Goal: Task Accomplishment & Management: Complete application form

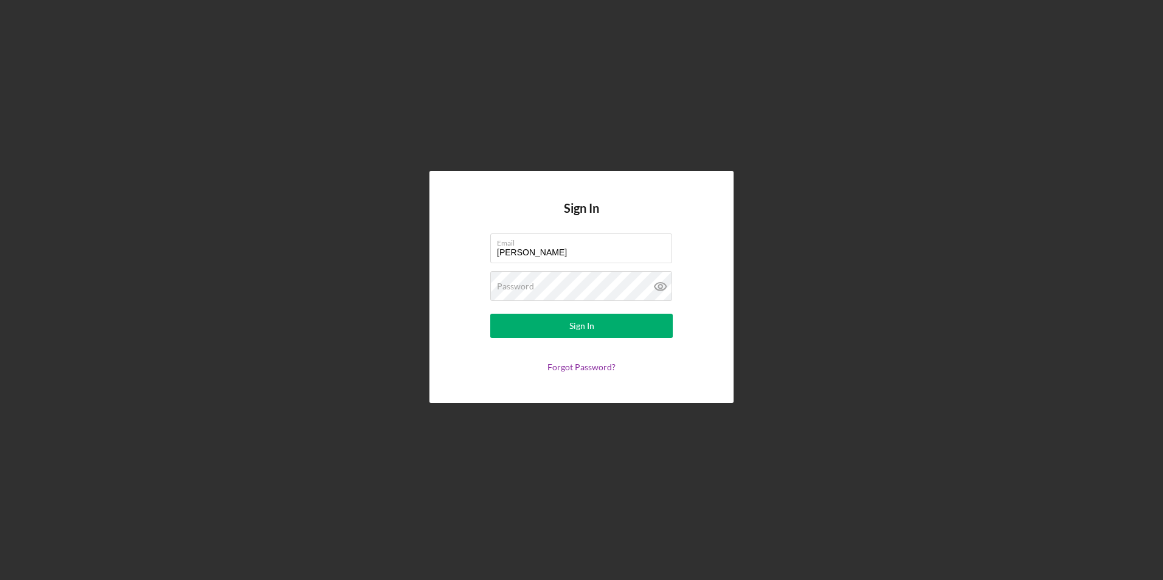
drag, startPoint x: 0, startPoint y: 0, endPoint x: 972, endPoint y: 13, distance: 971.7
click at [972, 13] on div "Sign In Email [PERSON_NAME] Password Sign In Forgot Password?" at bounding box center [581, 287] width 1150 height 574
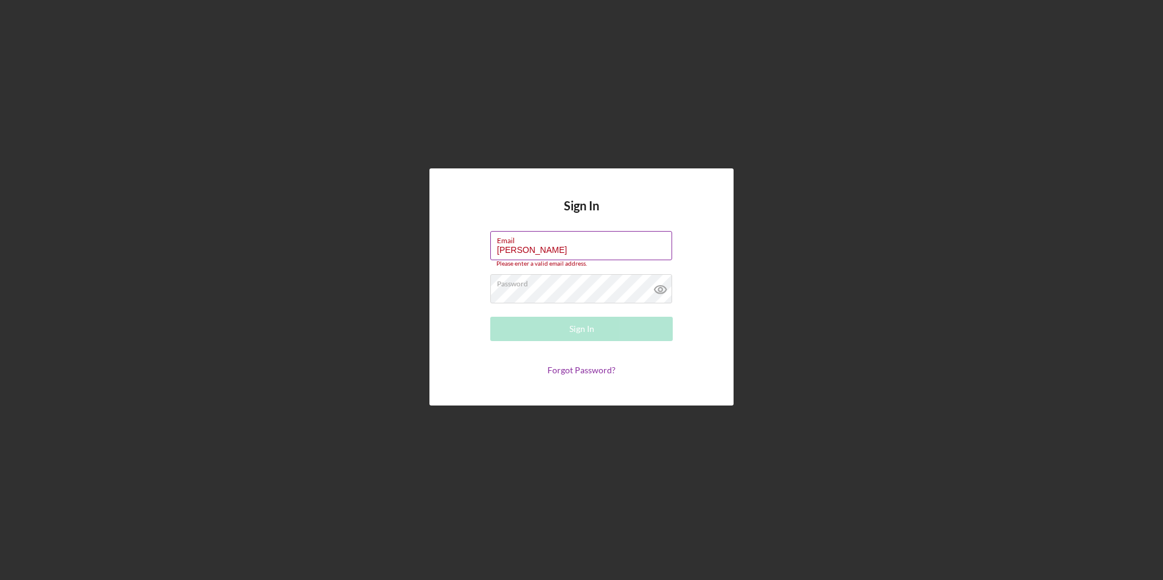
click at [660, 246] on input "[PERSON_NAME]" at bounding box center [581, 245] width 182 height 29
type input "M"
type input "[EMAIL_ADDRESS][DOMAIN_NAME]"
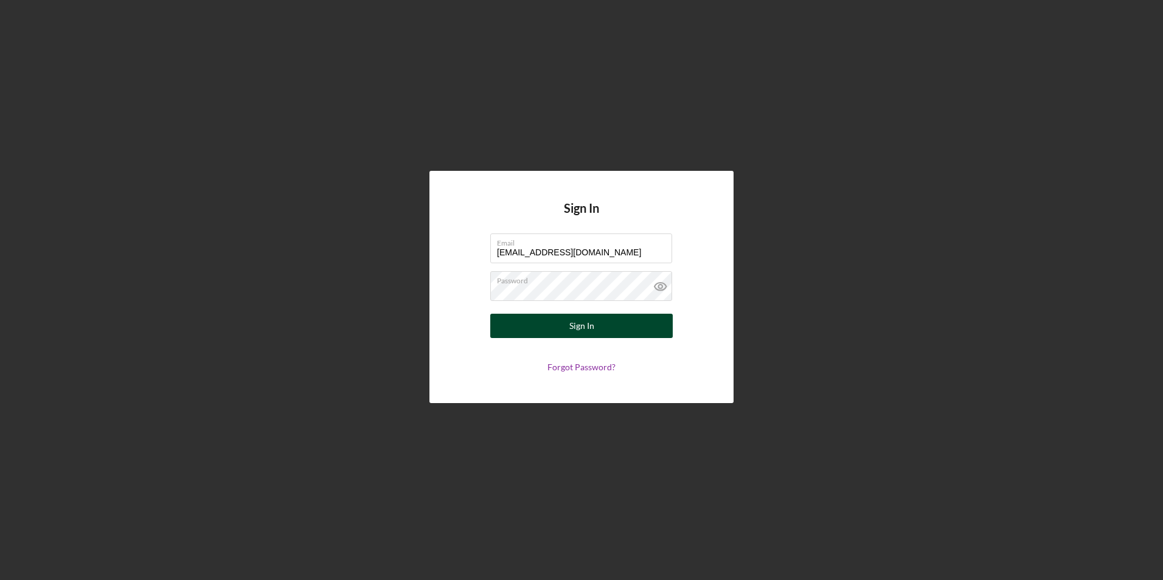
click at [589, 327] on div "Sign In" at bounding box center [581, 326] width 25 height 24
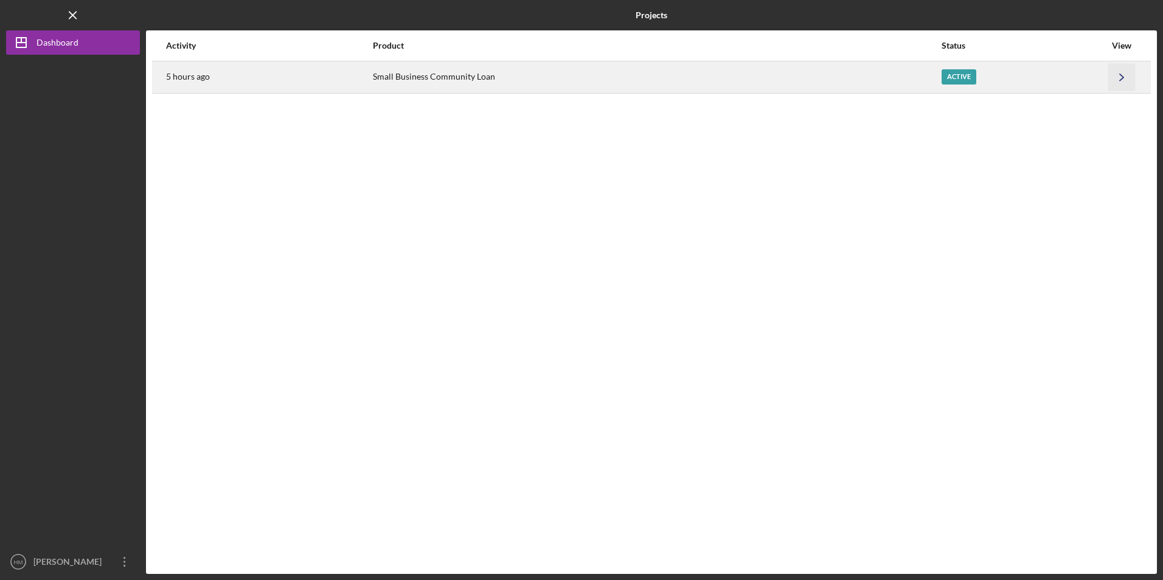
click at [1119, 77] on icon "Icon/Navigate" at bounding box center [1121, 76] width 27 height 27
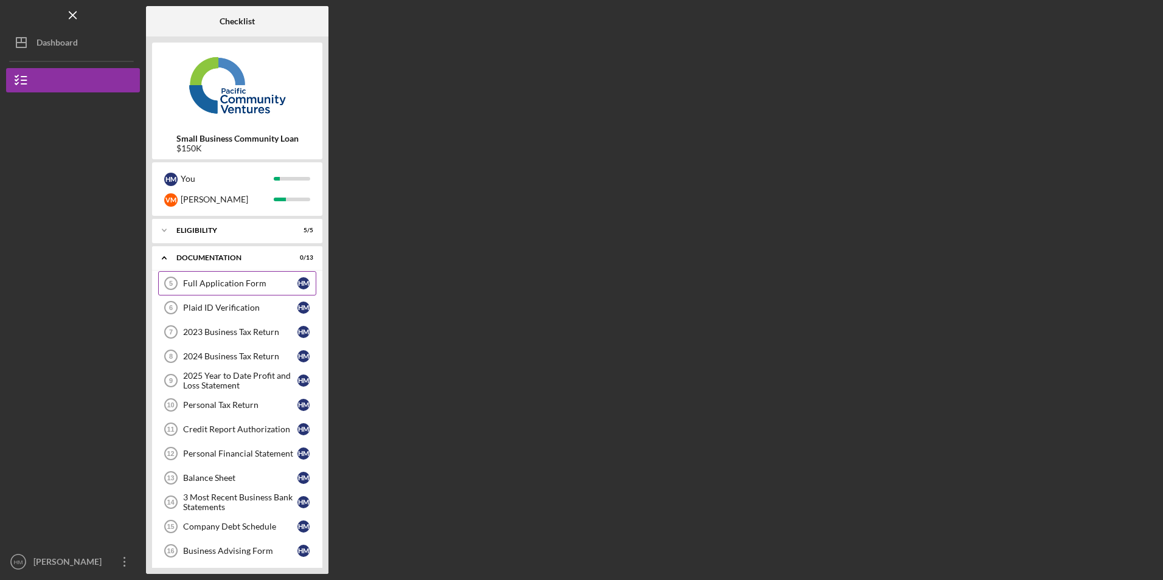
click at [249, 289] on link "Full Application Form 5 Full Application Form H M" at bounding box center [237, 283] width 158 height 24
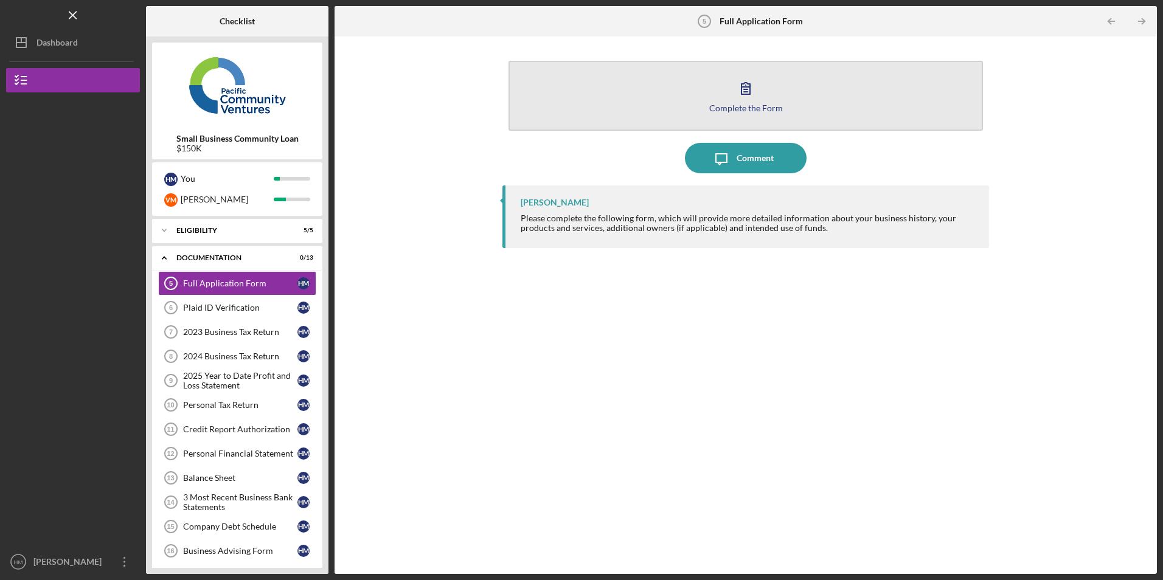
click at [742, 104] on div "Complete the Form" at bounding box center [746, 107] width 74 height 9
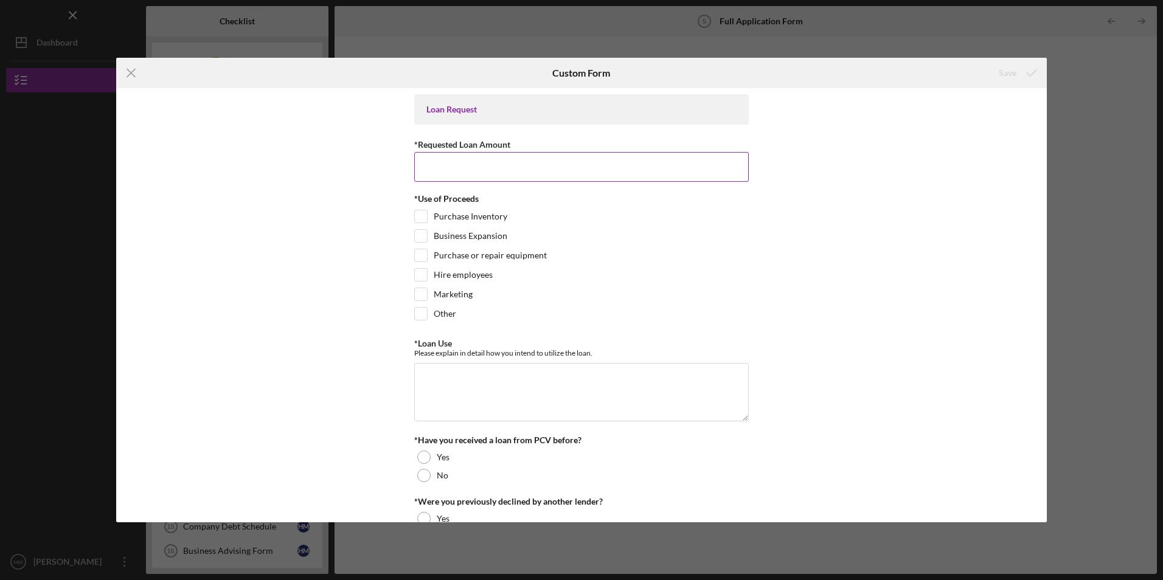
click at [640, 170] on input "*Requested Loan Amount" at bounding box center [581, 166] width 334 height 29
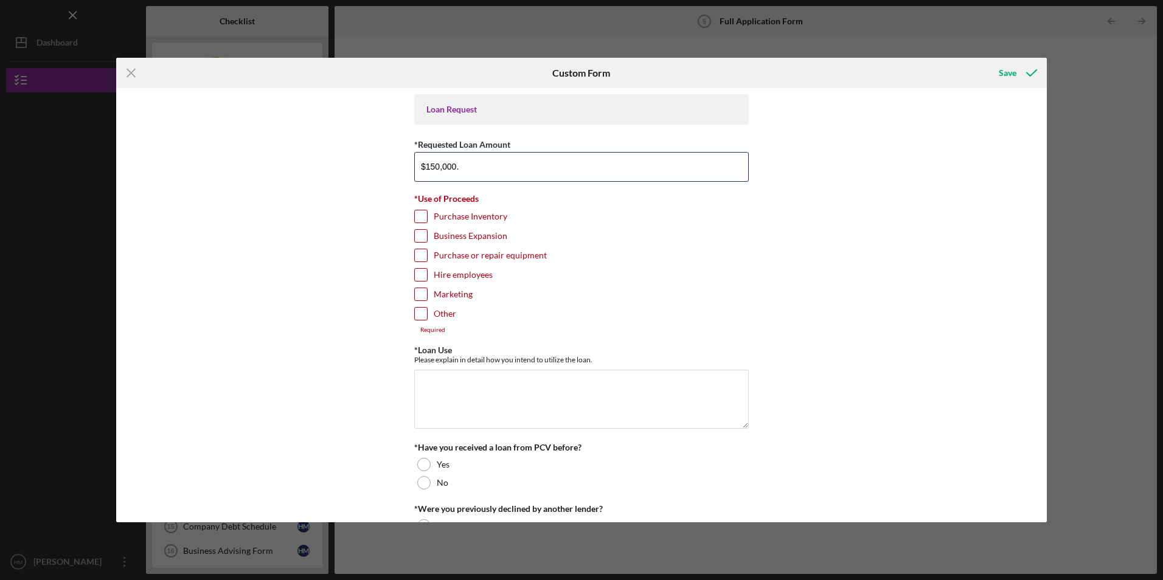
type input "$150,000."
click at [420, 275] on input "Hire employees" at bounding box center [421, 275] width 12 height 12
checkbox input "true"
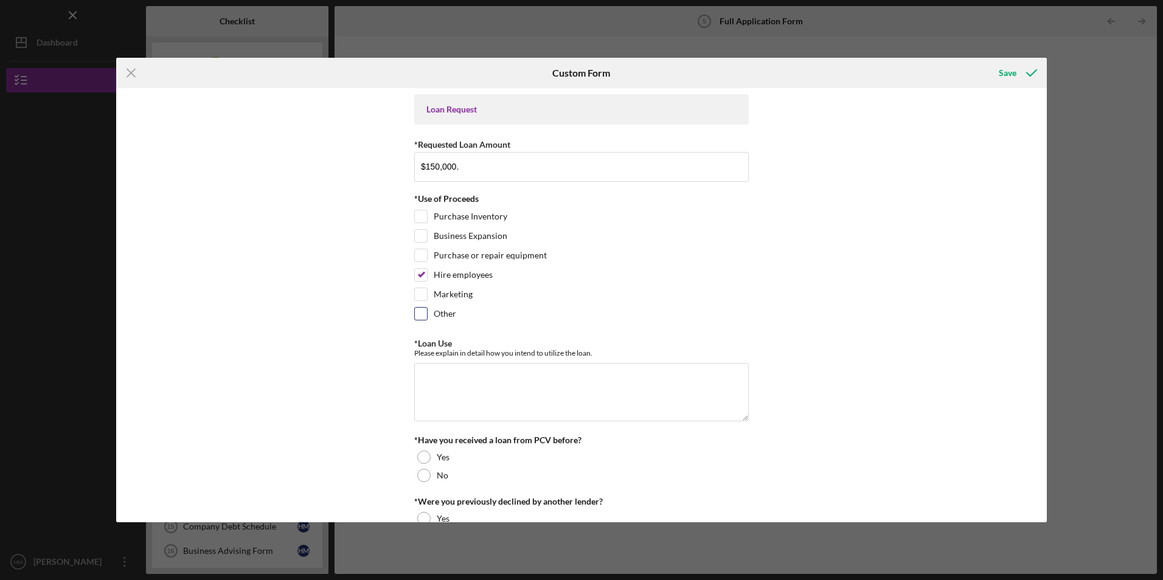
click at [421, 314] on input "Other" at bounding box center [421, 314] width 12 height 12
checkbox input "true"
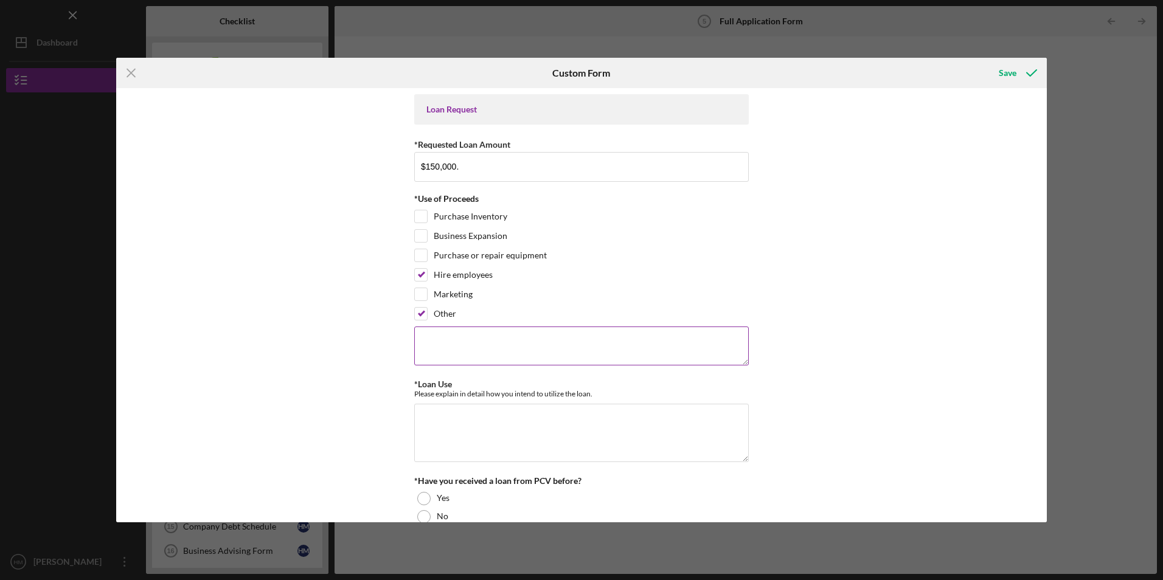
click at [424, 341] on textarea at bounding box center [581, 346] width 334 height 39
type textarea "Working Capital."
click at [423, 416] on textarea "*Loan Use" at bounding box center [581, 433] width 334 height 58
type textarea "P"
click at [420, 342] on textarea "Working Capital." at bounding box center [581, 346] width 334 height 39
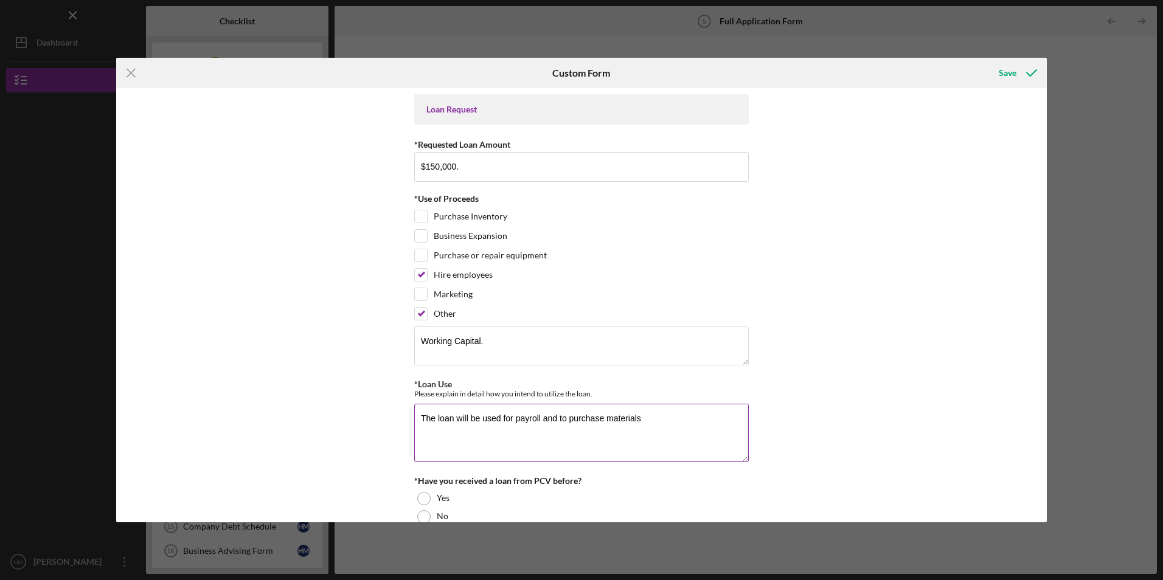
click at [648, 417] on textarea "The loan will be used for payroll and to purchase materials" at bounding box center [581, 433] width 334 height 58
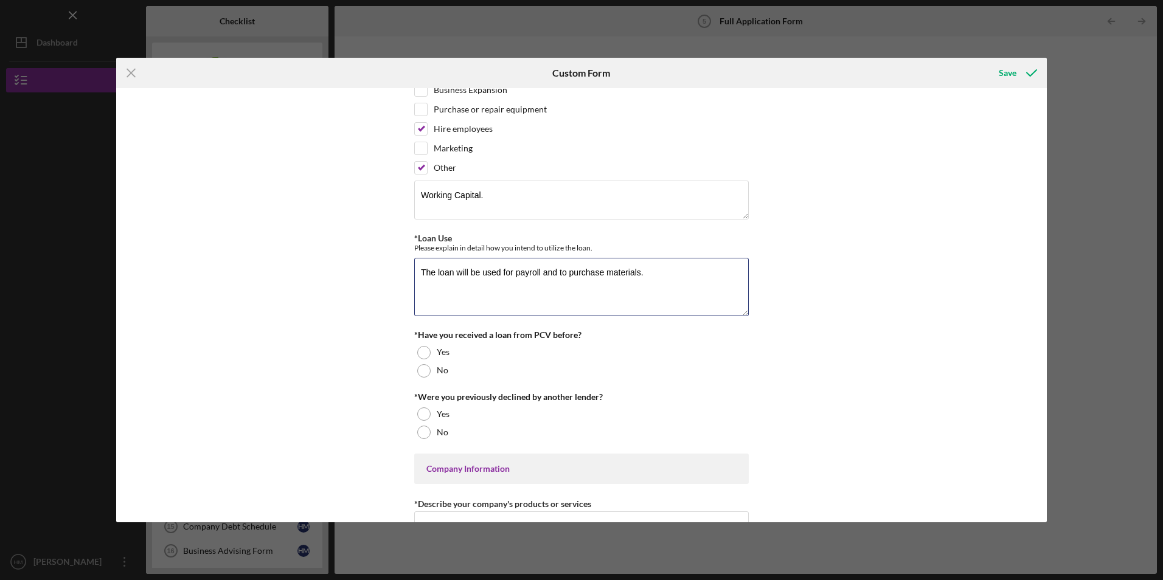
scroll to position [154, 0]
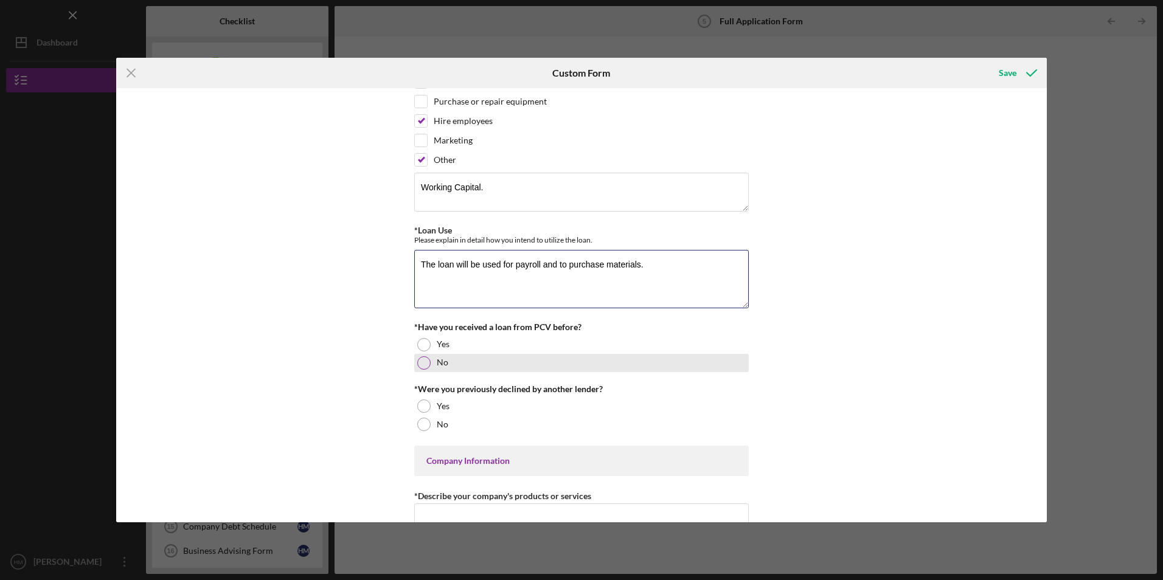
type textarea "The loan will be used for payroll and to purchase materials."
click at [418, 365] on div at bounding box center [423, 362] width 13 height 13
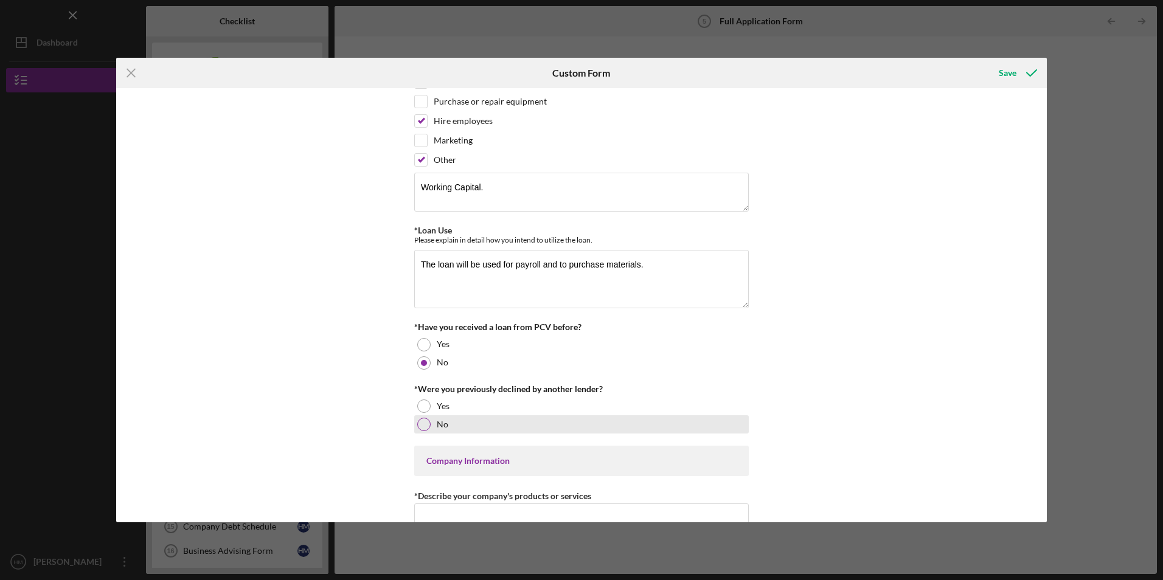
click at [422, 424] on div at bounding box center [423, 424] width 13 height 13
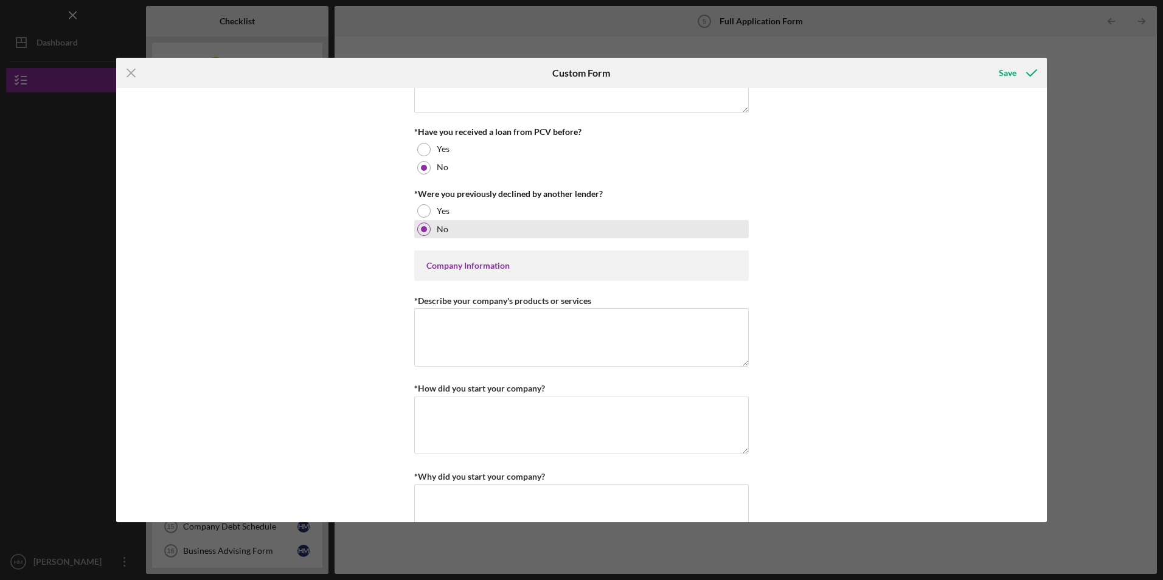
scroll to position [350, 0]
click at [463, 342] on textarea "*Describe your company's products or services" at bounding box center [581, 337] width 334 height 58
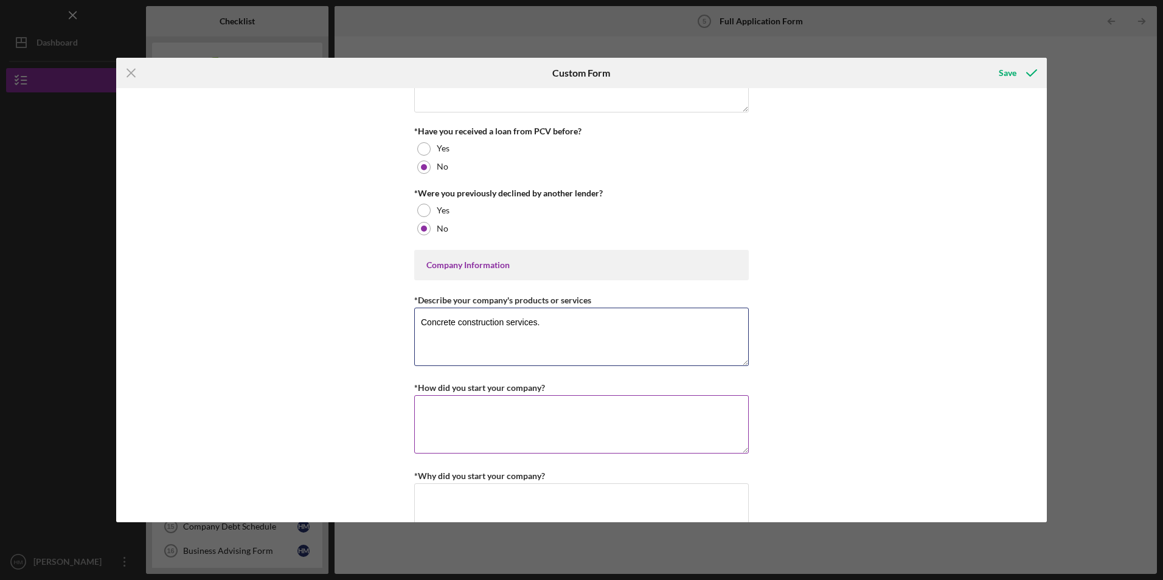
type textarea "Concrete construction services."
click at [449, 410] on textarea "*How did you start your company?" at bounding box center [581, 424] width 334 height 58
drag, startPoint x: 542, startPoint y: 410, endPoint x: 546, endPoint y: 403, distance: 8.4
click at [565, 411] on textarea "Became a contractor and investesed" at bounding box center [581, 424] width 334 height 58
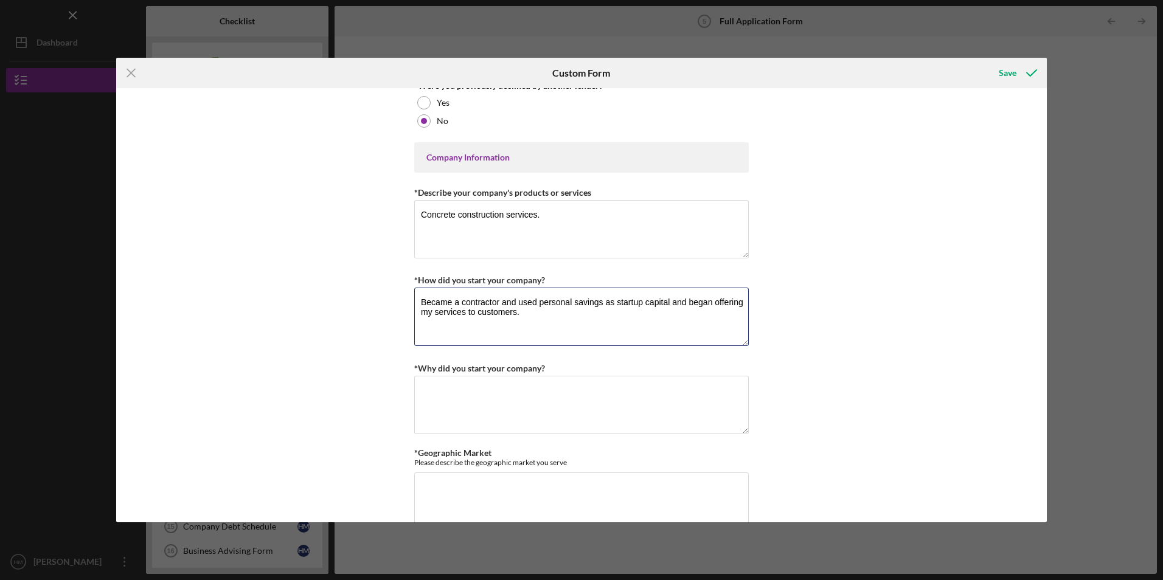
scroll to position [456, 0]
type textarea "Became a contractor and used personal savings as startup capital and began offe…"
click at [676, 404] on textarea "*Why did you start your company?" at bounding box center [581, 406] width 334 height 58
type textarea "I"
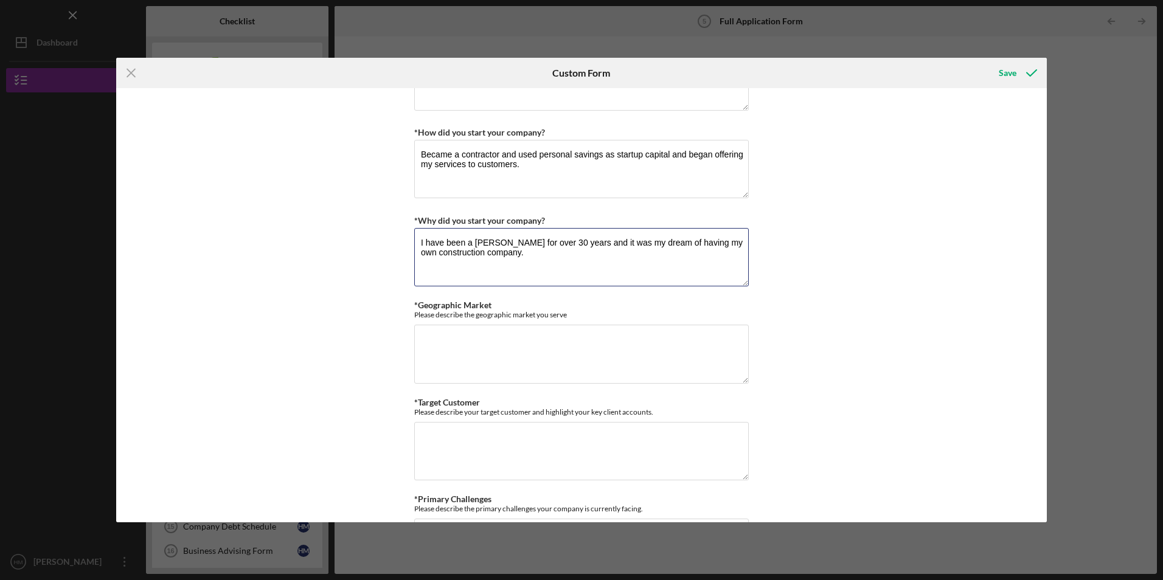
scroll to position [629, 0]
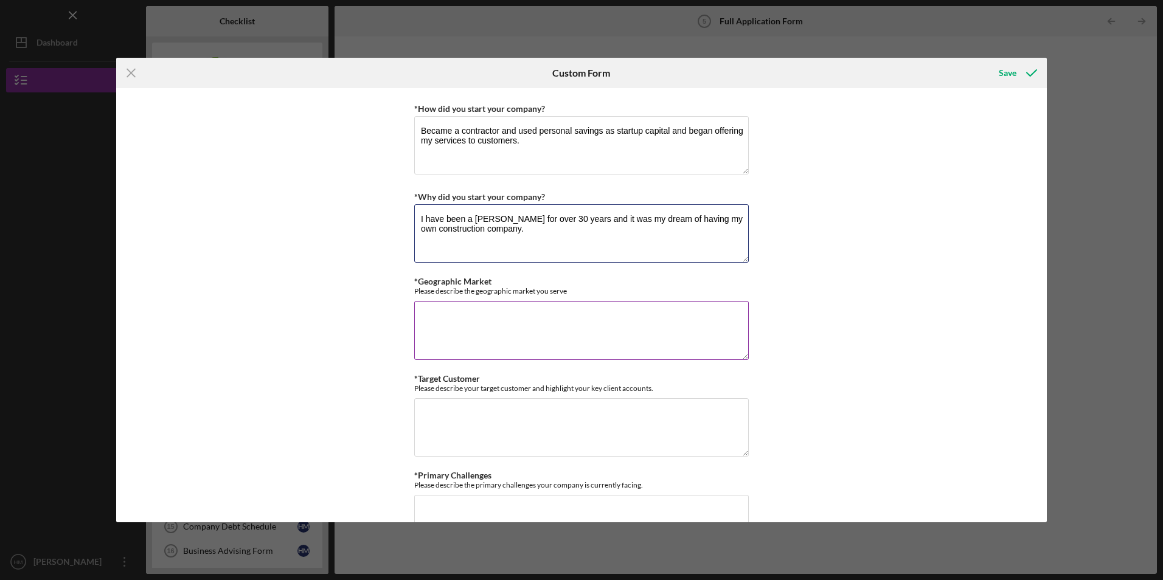
type textarea "I have been a [PERSON_NAME] for over 30 years and it was my dream of having my …"
click at [544, 306] on textarea "*Geographic Market" at bounding box center [581, 330] width 334 height 58
click at [419, 316] on textarea "Imperial County and [GEOGRAPHIC_DATA]" at bounding box center [581, 330] width 334 height 58
type textarea "Charter Concrete, Inc. serves the counties of [GEOGRAPHIC_DATA] and [GEOGRAPHIC…"
click at [452, 408] on textarea "*Target Customer" at bounding box center [581, 427] width 334 height 58
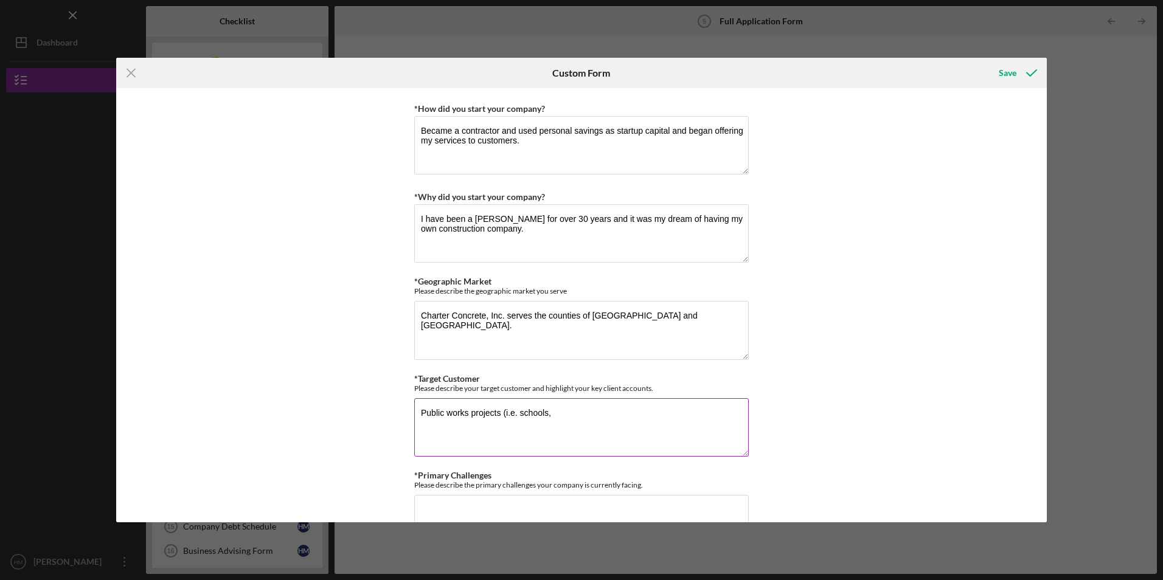
click at [420, 410] on textarea "Public works projects (i.e. schools," at bounding box center [581, 427] width 334 height 58
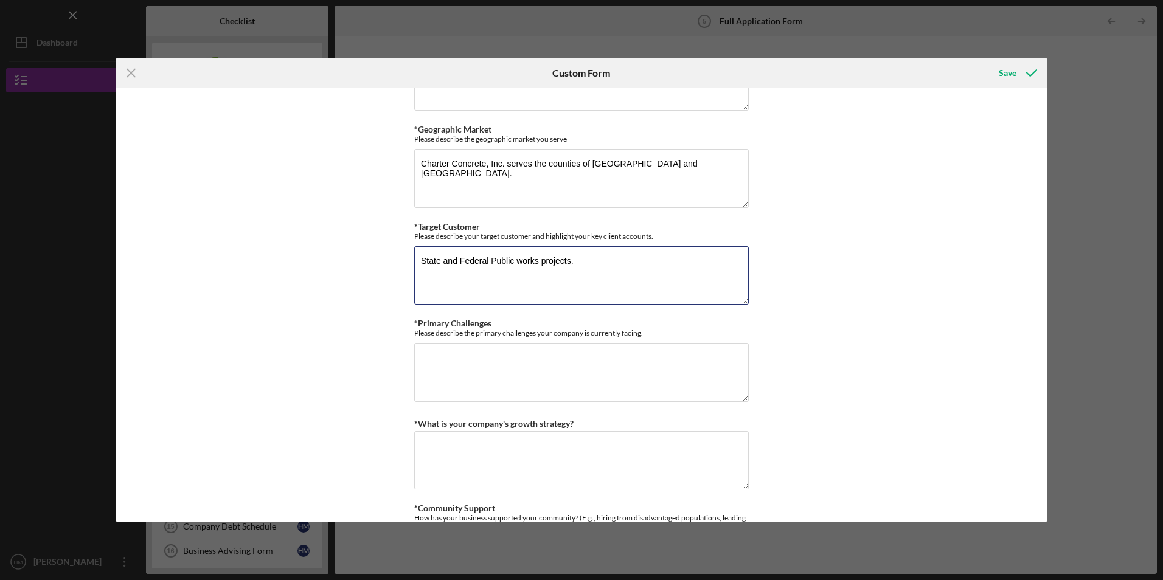
scroll to position [781, 0]
type textarea "State and Federal Public works projects."
click at [635, 380] on textarea "*Primary Challenges" at bounding box center [581, 371] width 334 height 58
type textarea "E"
type textarea "W"
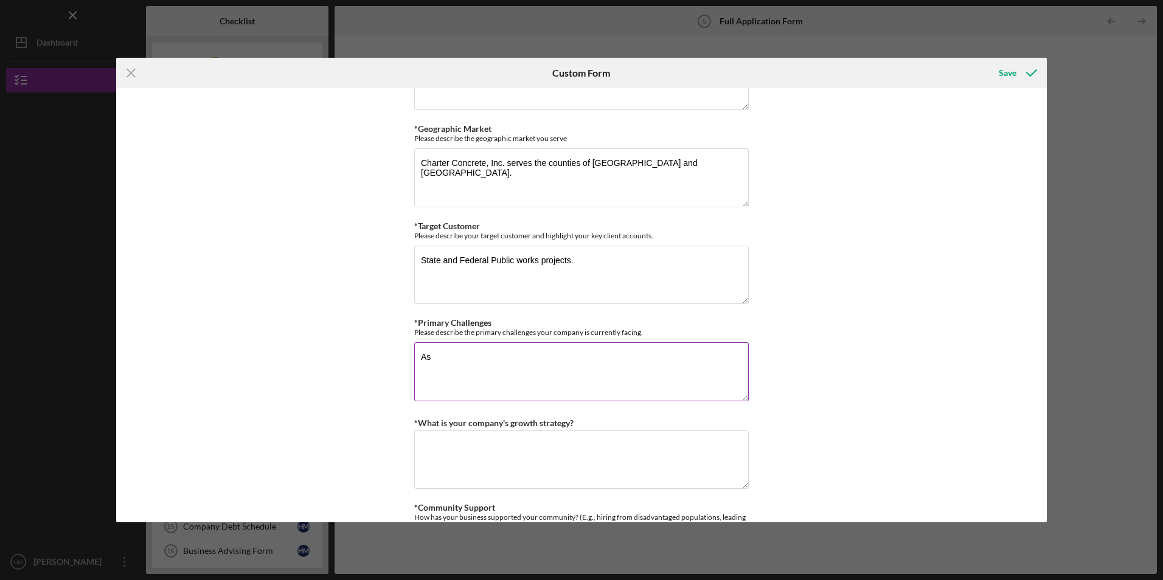
type textarea "A"
type textarea "T"
click at [680, 356] on textarea "As a small business we don't have enough working capital to support larger proj…" at bounding box center [581, 371] width 334 height 58
click at [486, 368] on textarea "As a small business we don't have enough working capital to financially carry l…" at bounding box center [581, 371] width 334 height 58
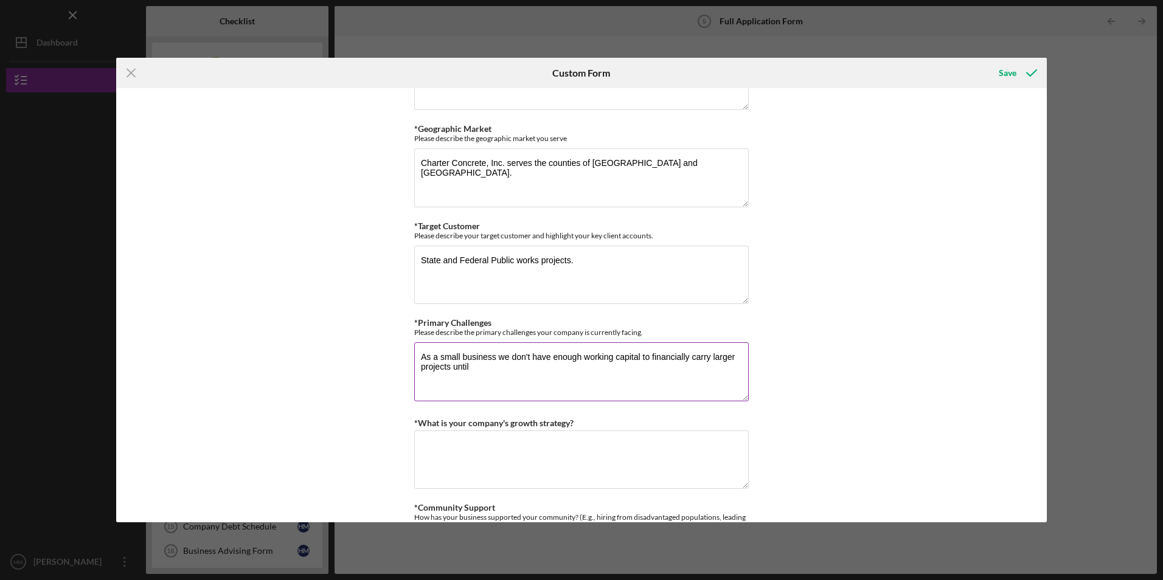
click at [691, 357] on textarea "As a small business we don't have enough working capital to financially carry l…" at bounding box center [581, 371] width 334 height 58
click at [573, 365] on textarea "As a small business we don't have enough working capital to financially pay for…" at bounding box center [581, 371] width 334 height 58
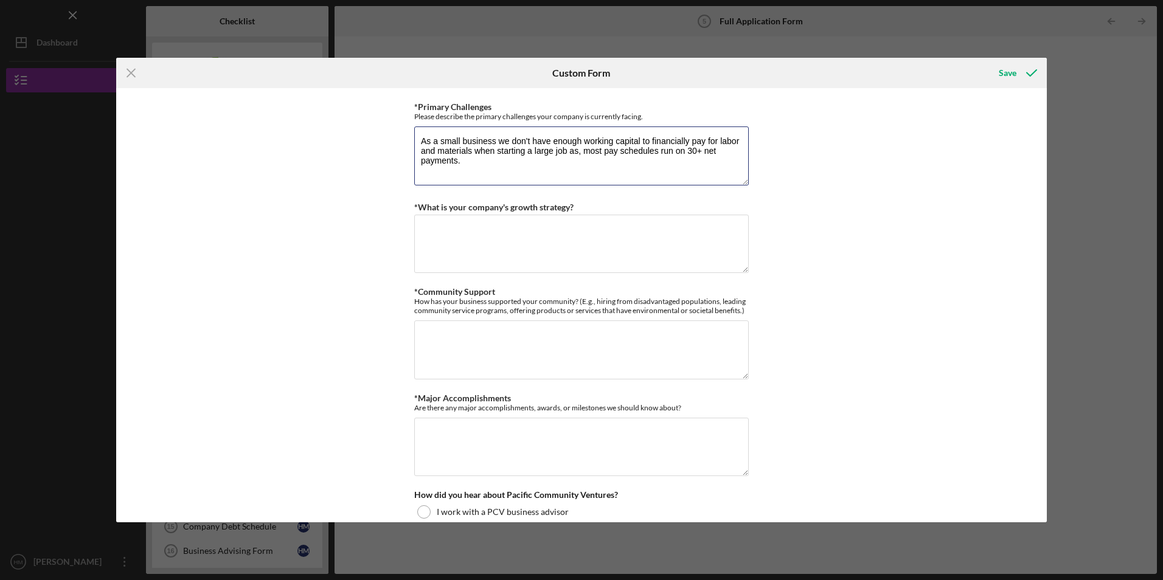
scroll to position [999, 0]
type textarea "As a small business we don't have enough working capital to financially pay for…"
click at [520, 238] on textarea "*What is your company's growth strategy?" at bounding box center [581, 242] width 334 height 58
type textarea "W"
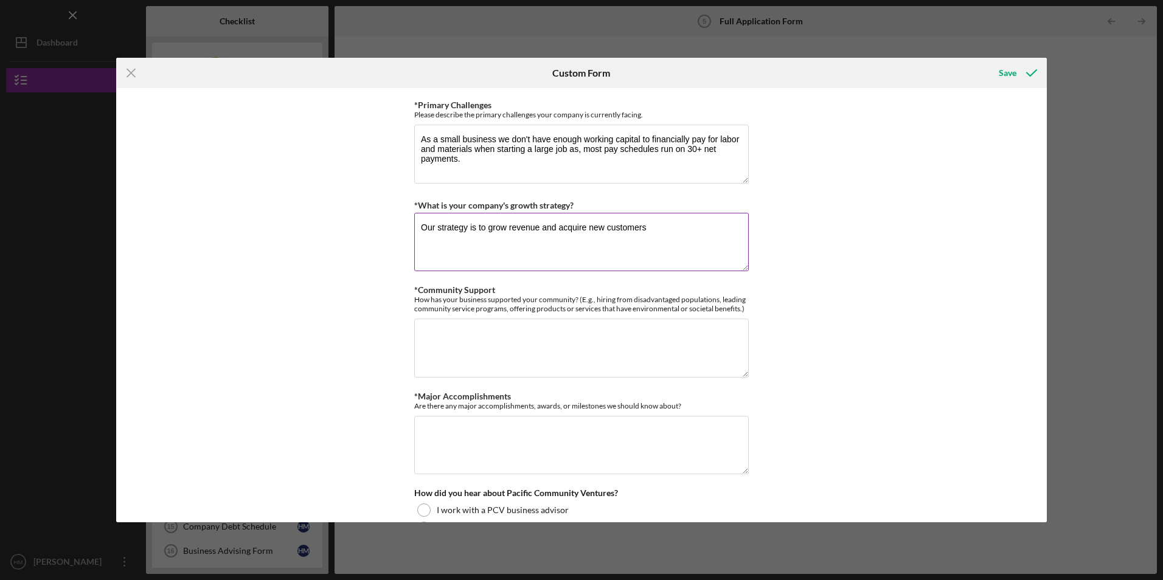
click at [483, 228] on textarea "Our strategy is to grow revenue and acquire new customers" at bounding box center [581, 242] width 334 height 58
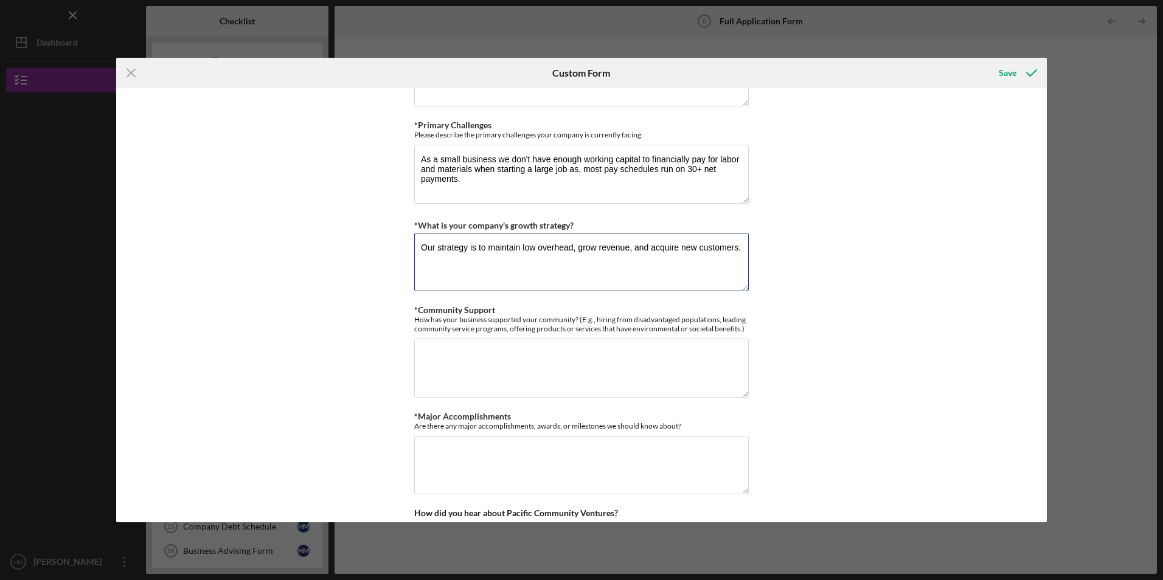
scroll to position [980, 0]
type textarea "Our strategy is to maintain low overhead, grow revenue, and acquire new custome…"
click at [463, 353] on textarea "*Community Support" at bounding box center [581, 367] width 334 height 58
type textarea "E"
type textarea "W"
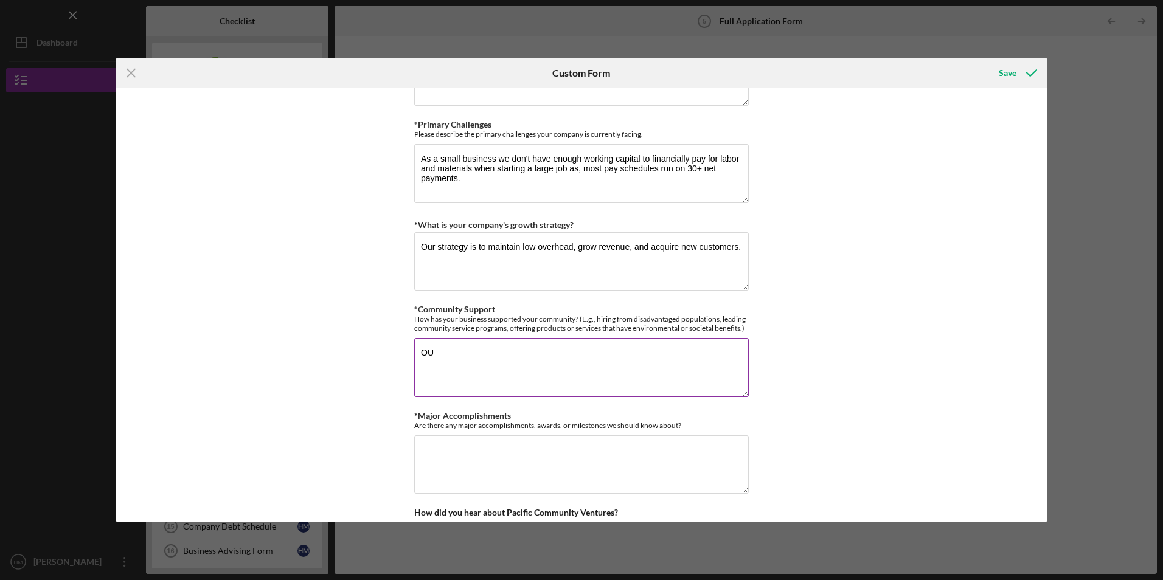
type textarea "O"
click at [625, 350] on textarea "Our completed projects includes a battery storage" at bounding box center [581, 367] width 334 height 58
click at [537, 351] on textarea "Our completed projects include a battery storage facility, local schools, and a…" at bounding box center [581, 367] width 334 height 58
click at [579, 353] on textarea "Our completed projects include w a battery storage facility, local schools, and…" at bounding box center [581, 367] width 334 height 58
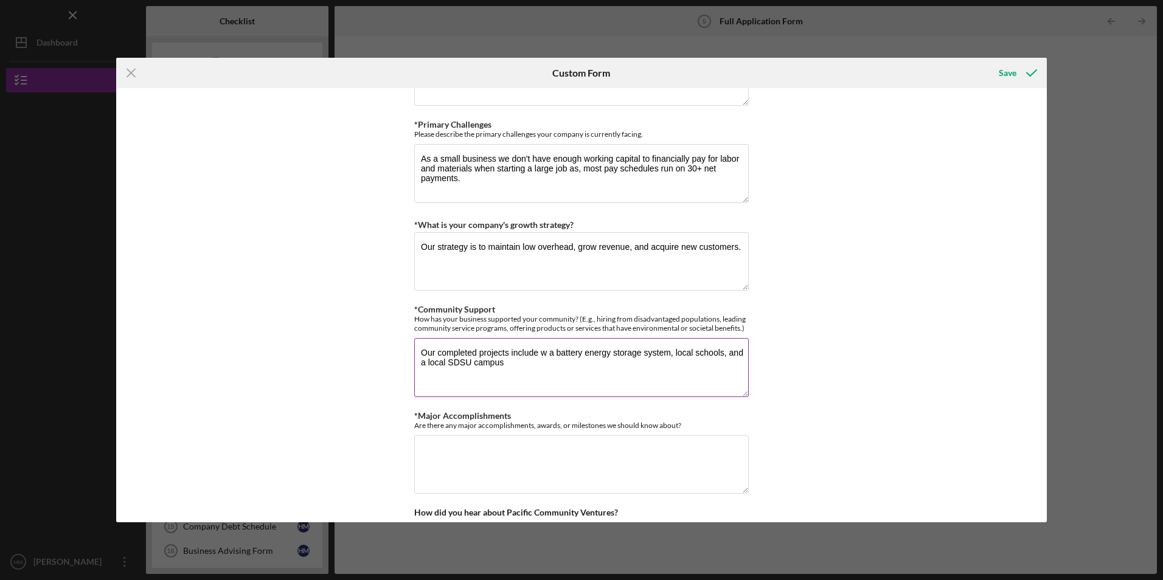
click at [542, 353] on textarea "Our completed projects include w a battery energy storage system, local schools…" at bounding box center [581, 367] width 334 height 58
drag, startPoint x: 542, startPoint y: 353, endPoint x: 558, endPoint y: 364, distance: 18.9
click at [558, 364] on textarea "Our completed projects include work for a battery energy storage system, local …" at bounding box center [581, 367] width 334 height 58
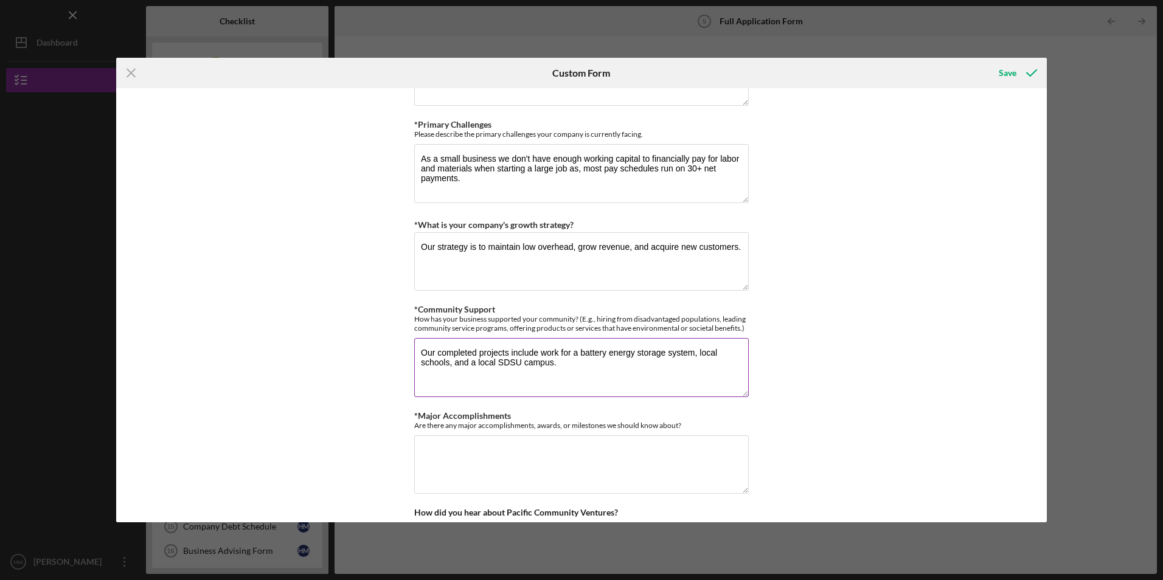
click at [566, 362] on textarea "Our completed projects include work for a battery energy storage system, local …" at bounding box center [581, 367] width 334 height 58
click at [522, 455] on textarea "*Major Accomplishments" at bounding box center [581, 464] width 334 height 58
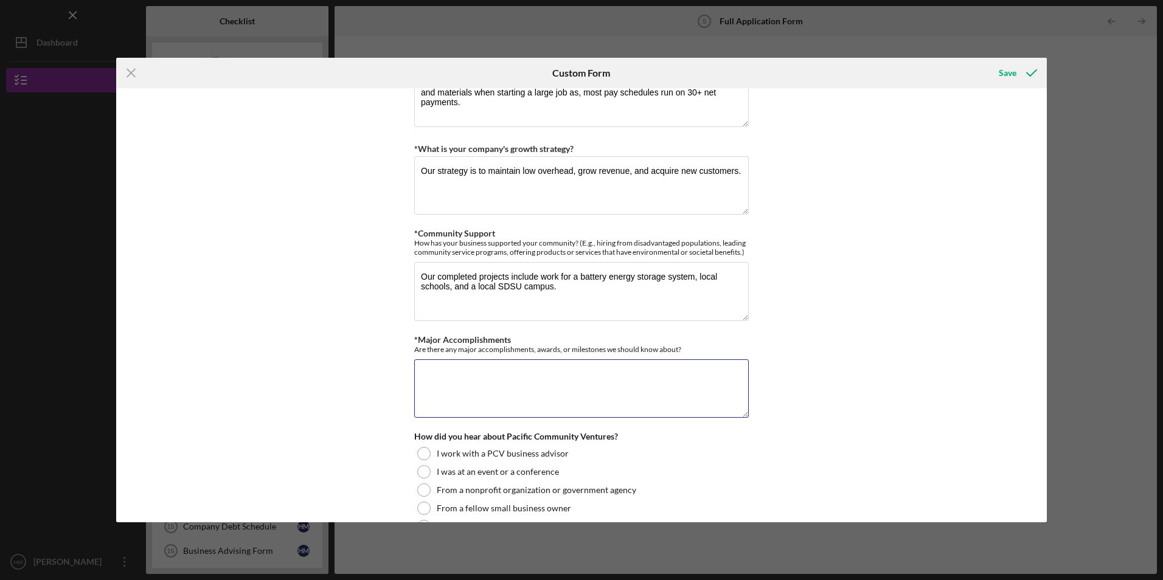
scroll to position [1057, 0]
click at [594, 289] on textarea "Our completed projects include work for a battery energy storage system, local …" at bounding box center [581, 290] width 334 height 58
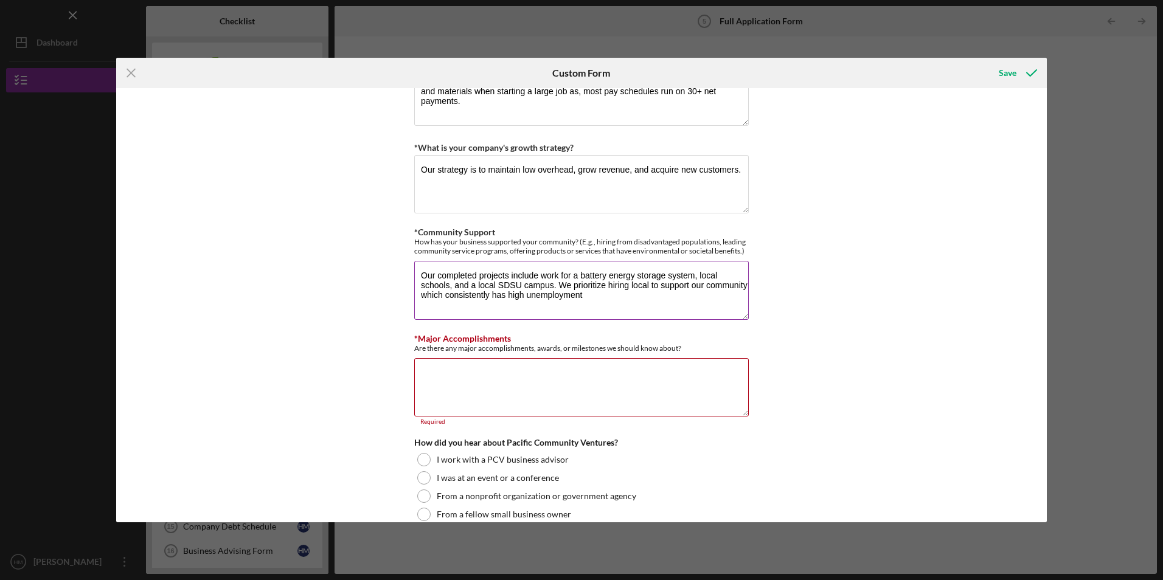
click at [584, 296] on textarea "Our completed projects include work for a battery energy storage system, local …" at bounding box center [581, 290] width 334 height 58
click at [557, 286] on textarea "Our completed projects include work for a battery energy storage system, local …" at bounding box center [581, 290] width 334 height 58
type textarea "Our completed projects include work for a battery energy storage system, local …"
click at [488, 375] on textarea "*Major Accomplishments" at bounding box center [581, 387] width 334 height 58
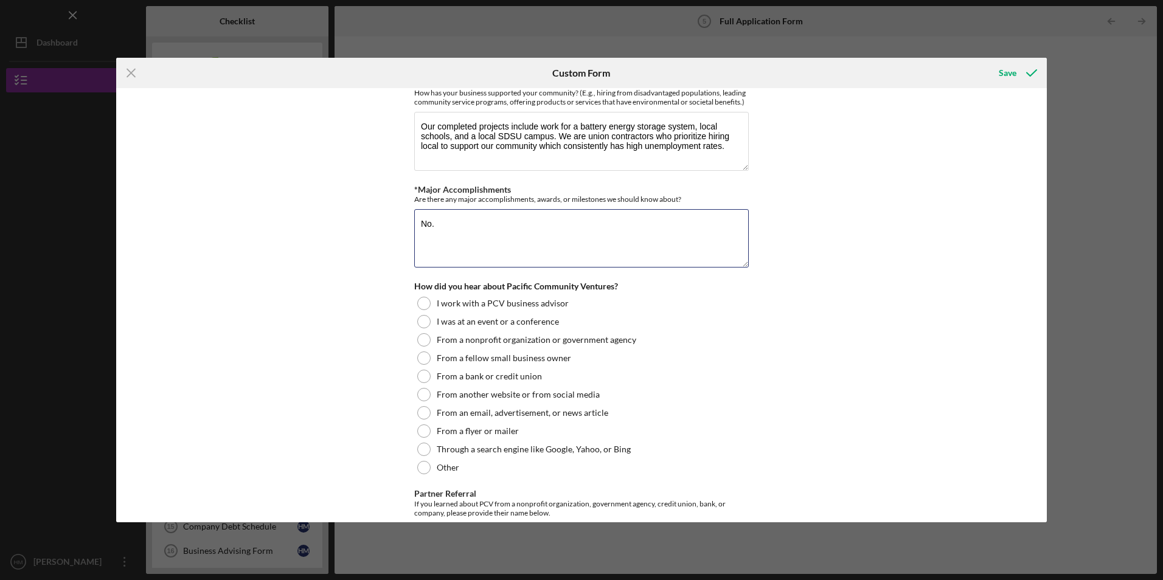
scroll to position [1239, 0]
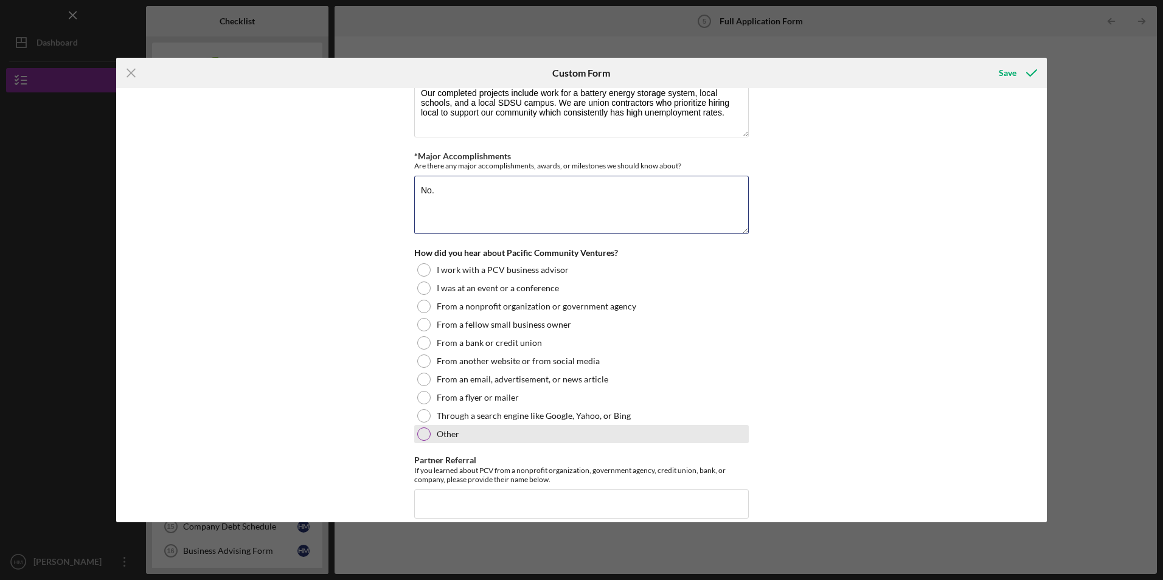
type textarea "No."
click at [421, 434] on div at bounding box center [423, 433] width 13 height 13
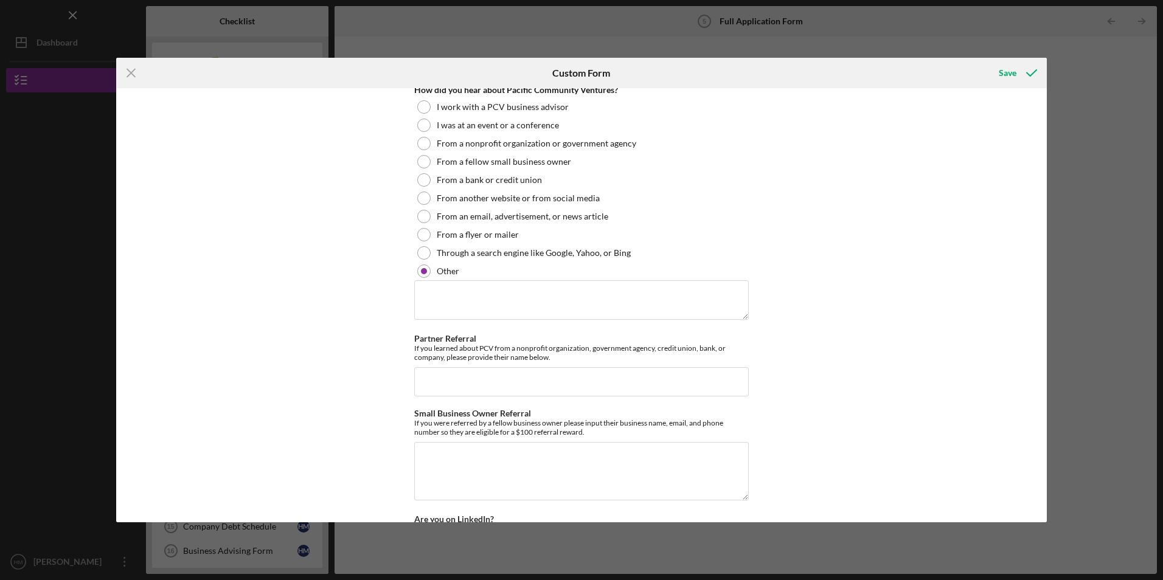
scroll to position [1403, 0]
click at [424, 254] on div at bounding box center [423, 252] width 13 height 13
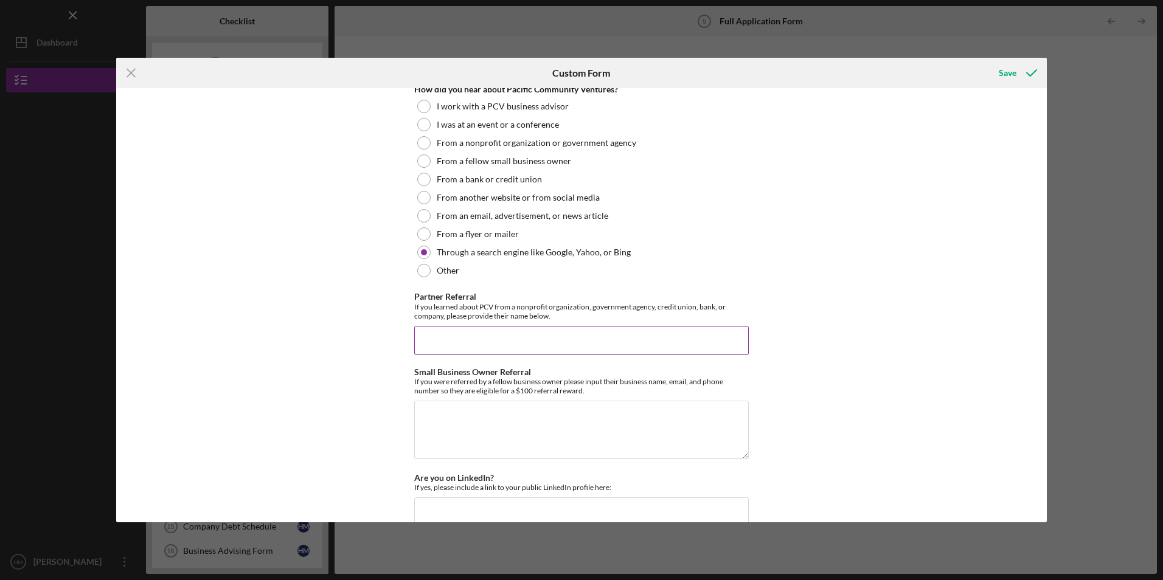
click at [468, 331] on input "Partner Referral" at bounding box center [581, 340] width 334 height 29
type input "I"
type input "w"
type input "i"
type input "PCV was one of our matches through [DOMAIN_NAME]"
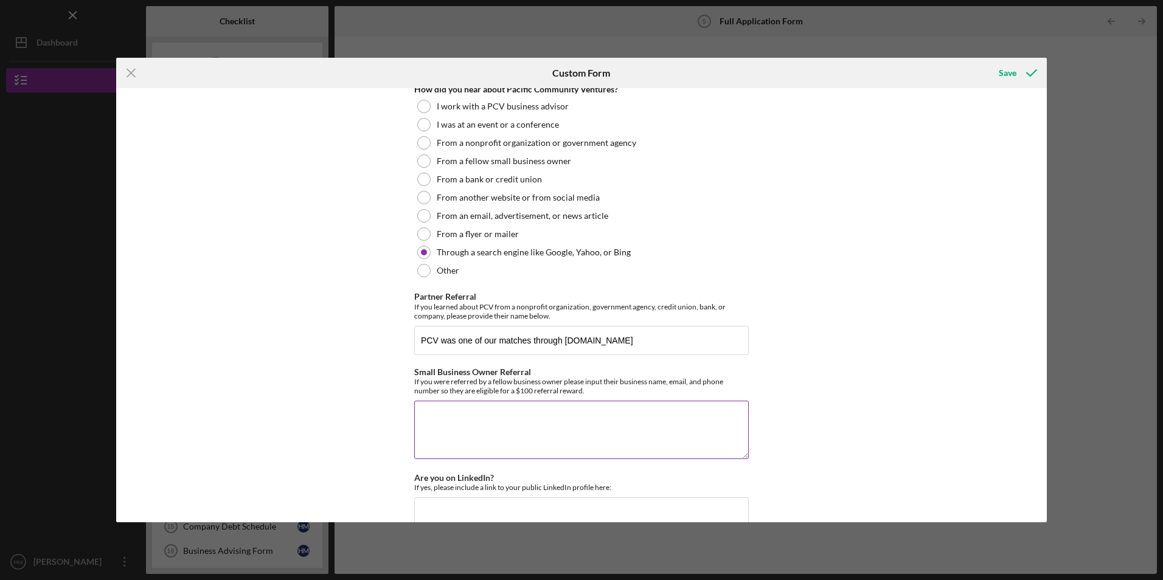
click at [558, 427] on textarea "Small Business Owner Referral" at bounding box center [581, 430] width 334 height 58
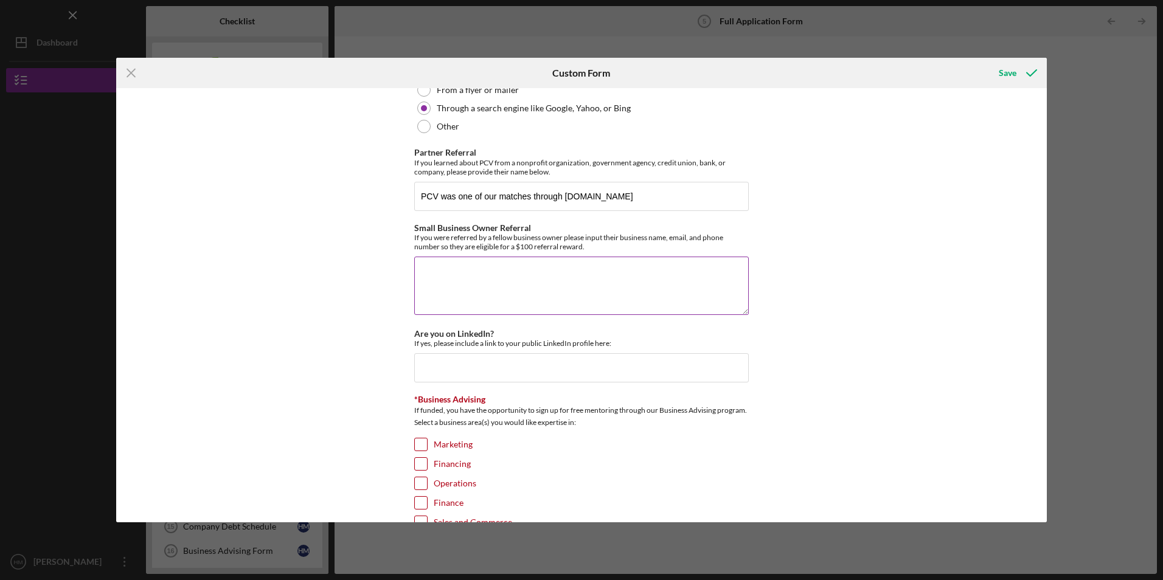
scroll to position [1565, 0]
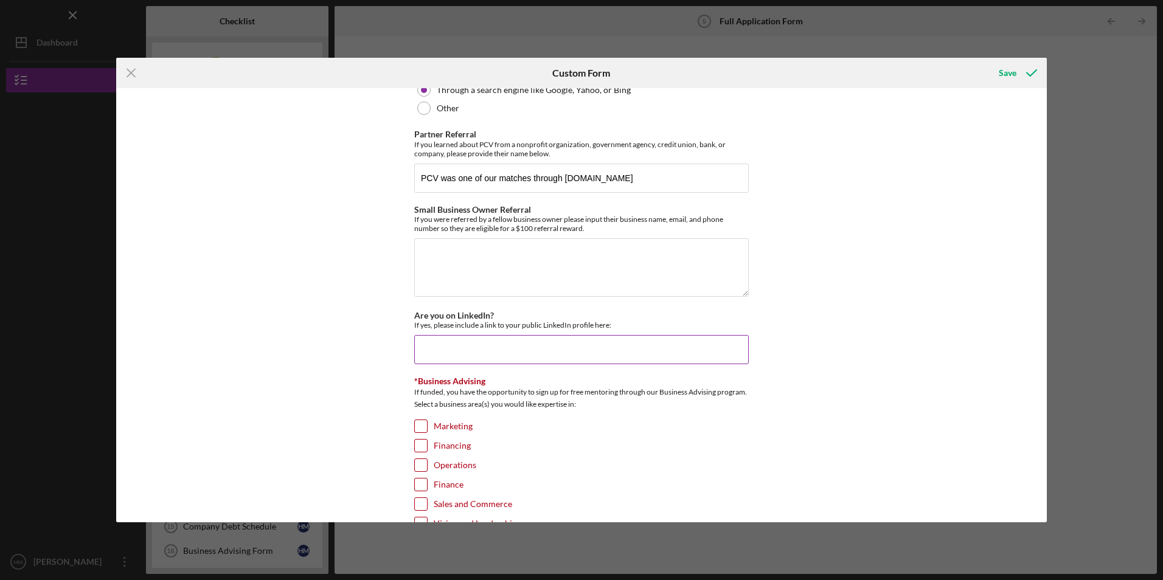
click at [472, 351] on input "Are you on LinkedIn?" at bounding box center [581, 349] width 334 height 29
type input "No."
click at [621, 173] on input "PCV was one of our matches through [DOMAIN_NAME]" at bounding box center [581, 178] width 334 height 29
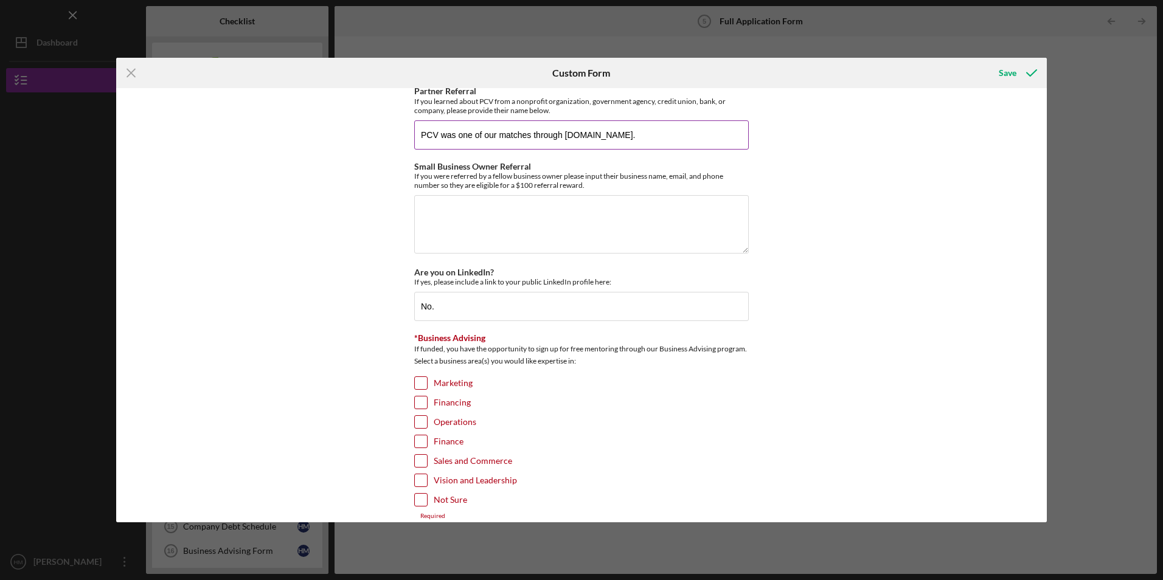
scroll to position [1624, 0]
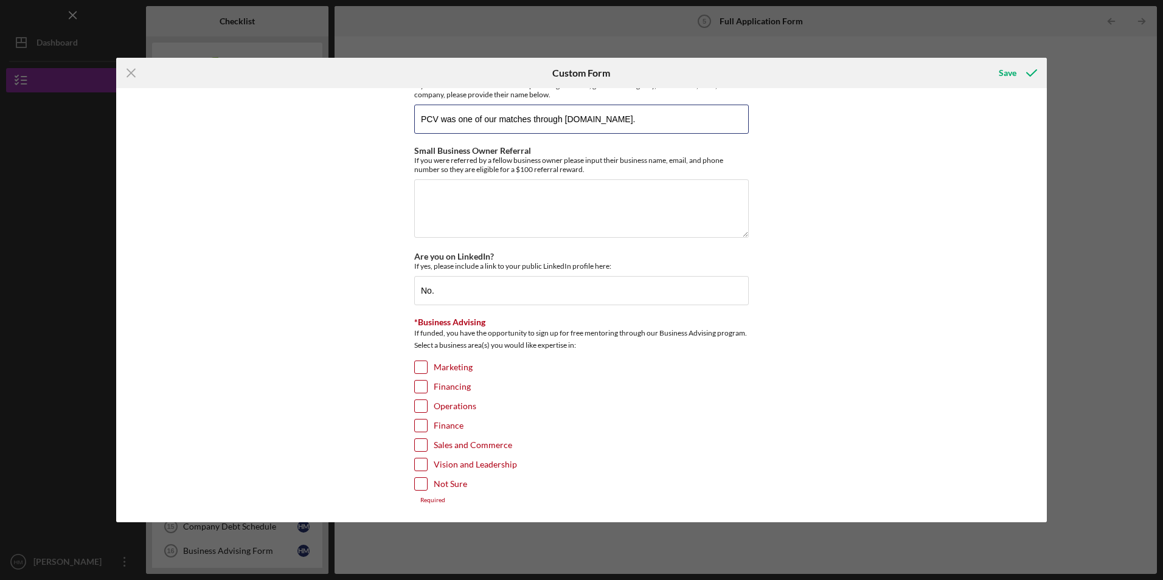
type input "PCV was one of our matches through [DOMAIN_NAME]."
click at [421, 483] on input "Not Sure" at bounding box center [421, 484] width 12 height 12
checkbox input "true"
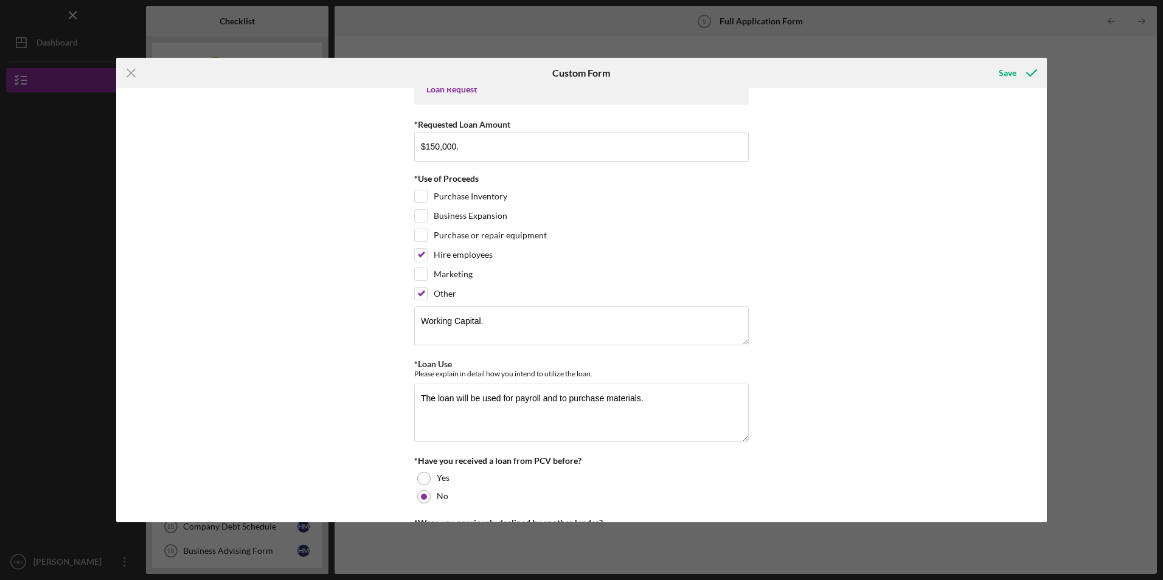
scroll to position [0, 0]
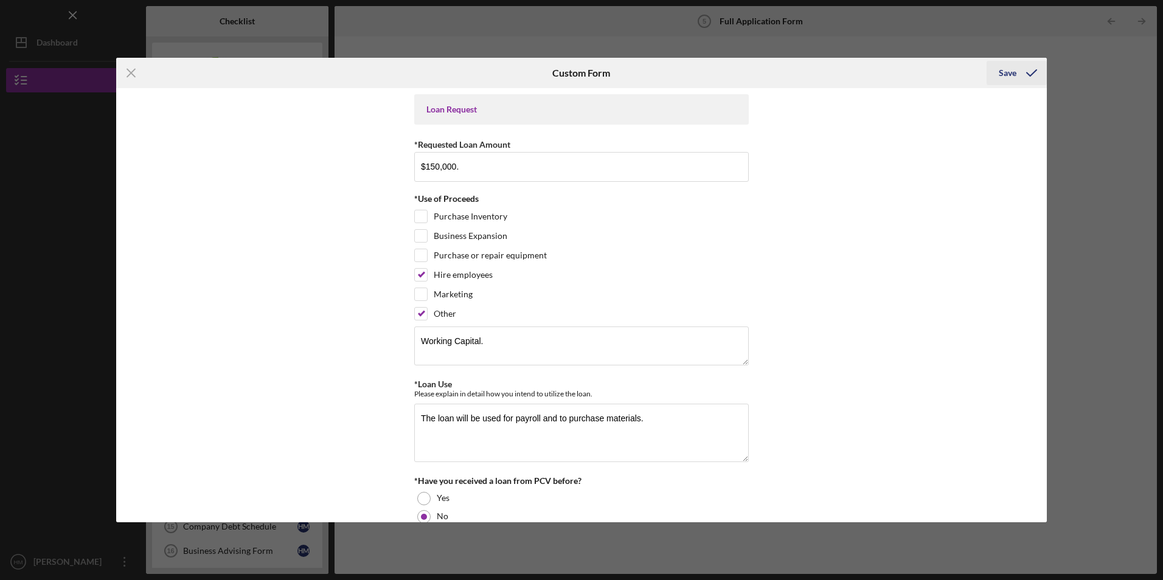
click at [1006, 70] on div "Save" at bounding box center [1007, 73] width 18 height 24
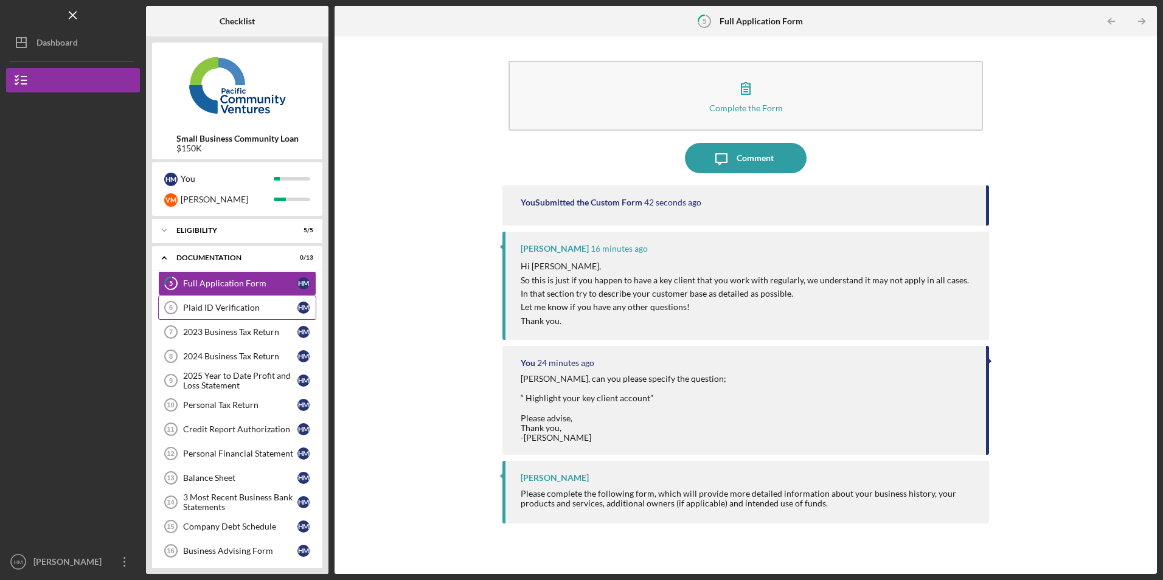
click at [195, 309] on div "Plaid ID Verification" at bounding box center [240, 308] width 114 height 10
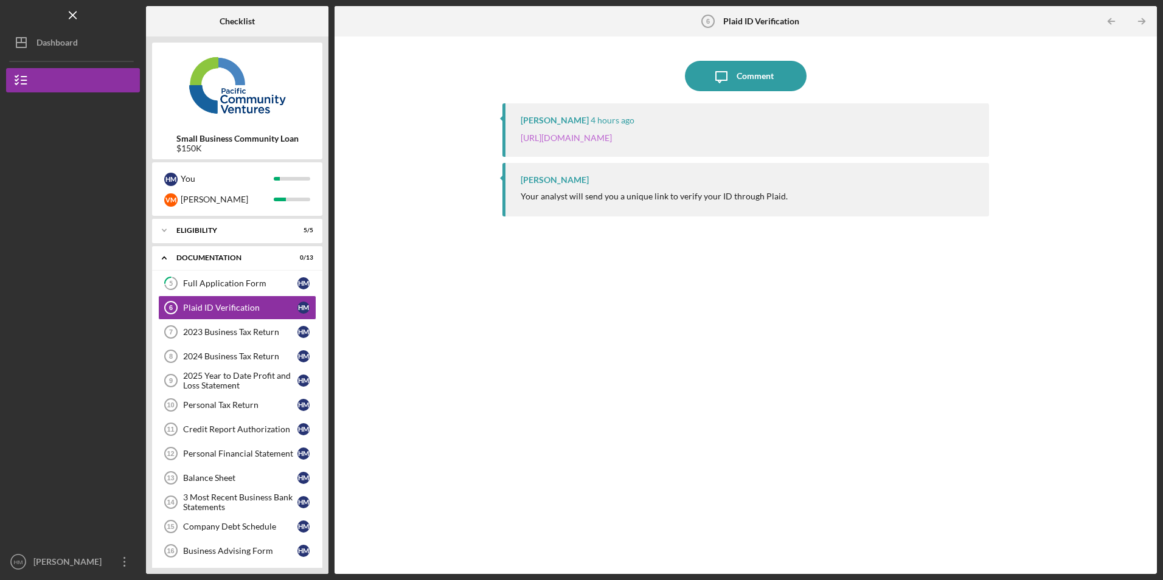
click at [612, 140] on link "[URL][DOMAIN_NAME]" at bounding box center [565, 138] width 91 height 10
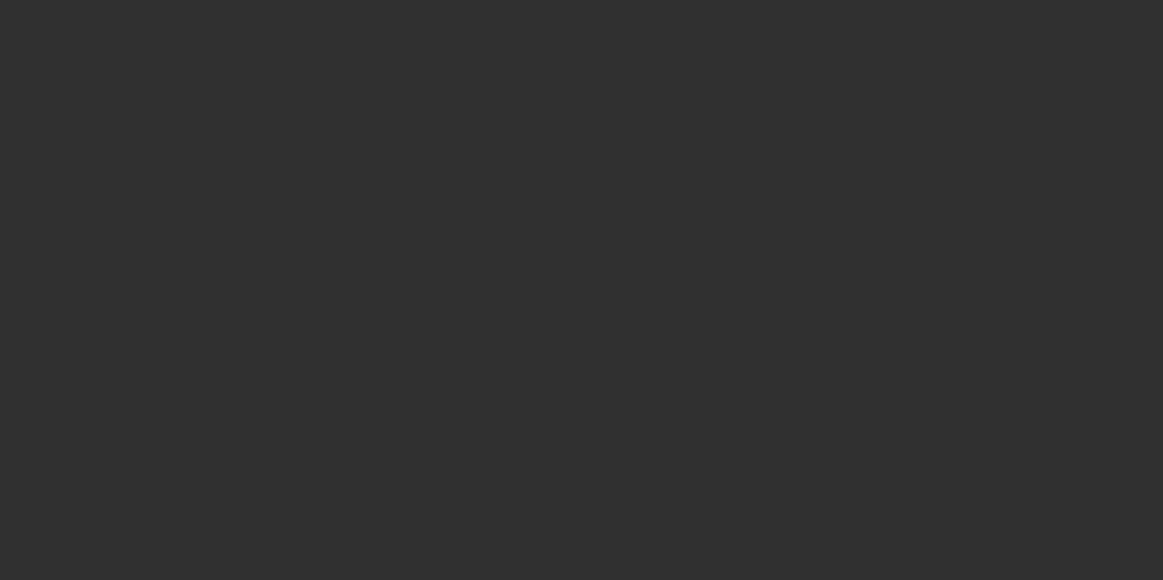
click at [958, 9] on div at bounding box center [581, 290] width 1163 height 580
click at [277, 173] on div at bounding box center [581, 290] width 1163 height 580
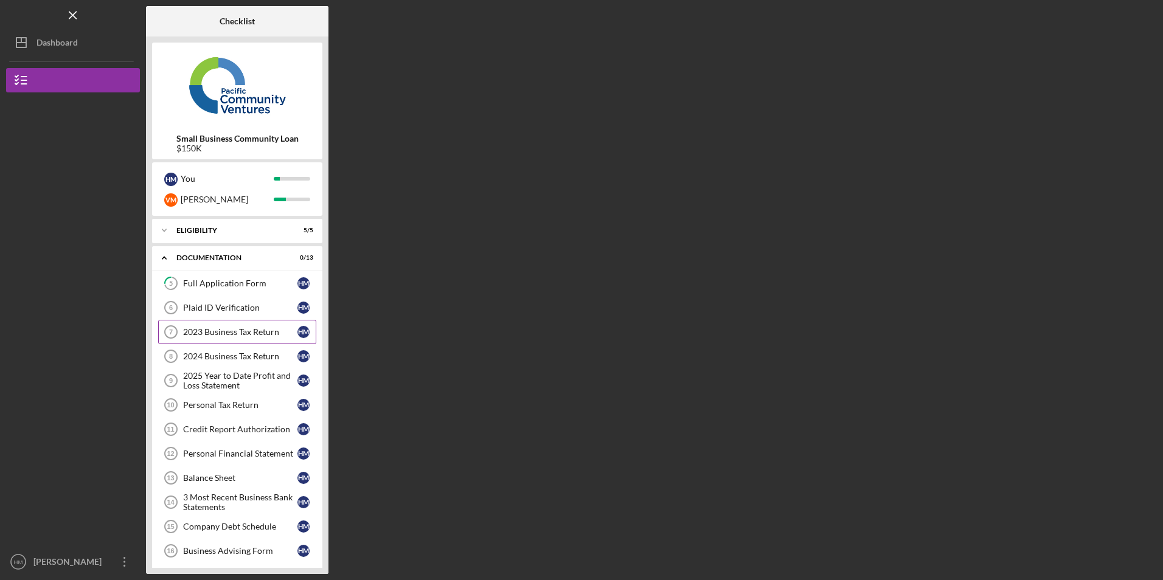
click at [237, 333] on div "2023 Business Tax Return" at bounding box center [240, 332] width 114 height 10
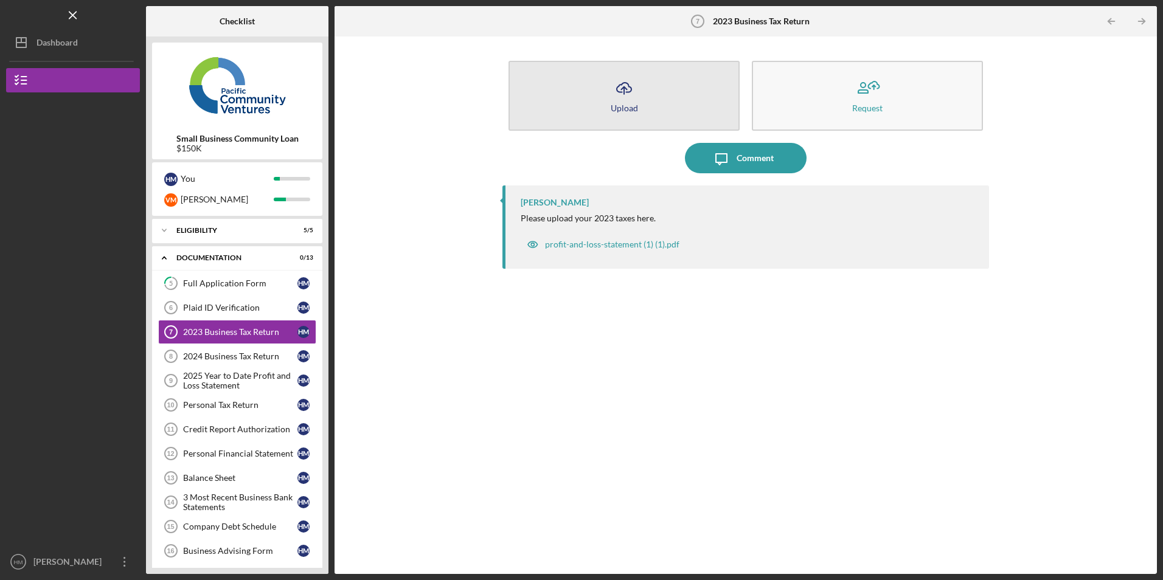
click at [621, 108] on div "Upload" at bounding box center [623, 107] width 27 height 9
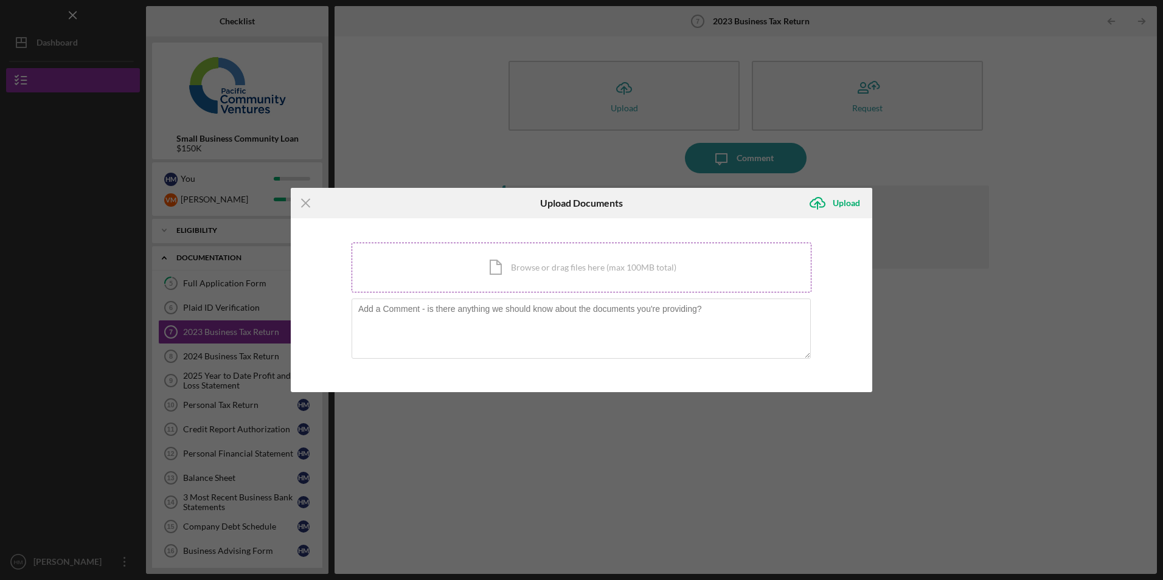
click at [523, 263] on div "Icon/Document Browse or drag files here (max 100MB total) Tap to choose files o…" at bounding box center [581, 268] width 460 height 50
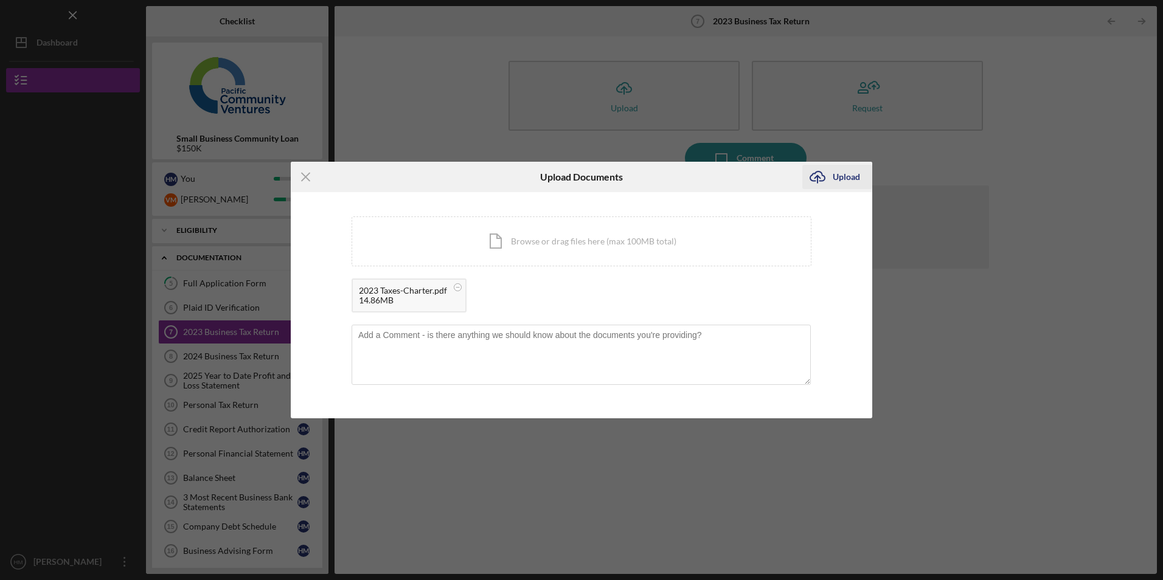
click at [837, 178] on div "Upload" at bounding box center [845, 177] width 27 height 24
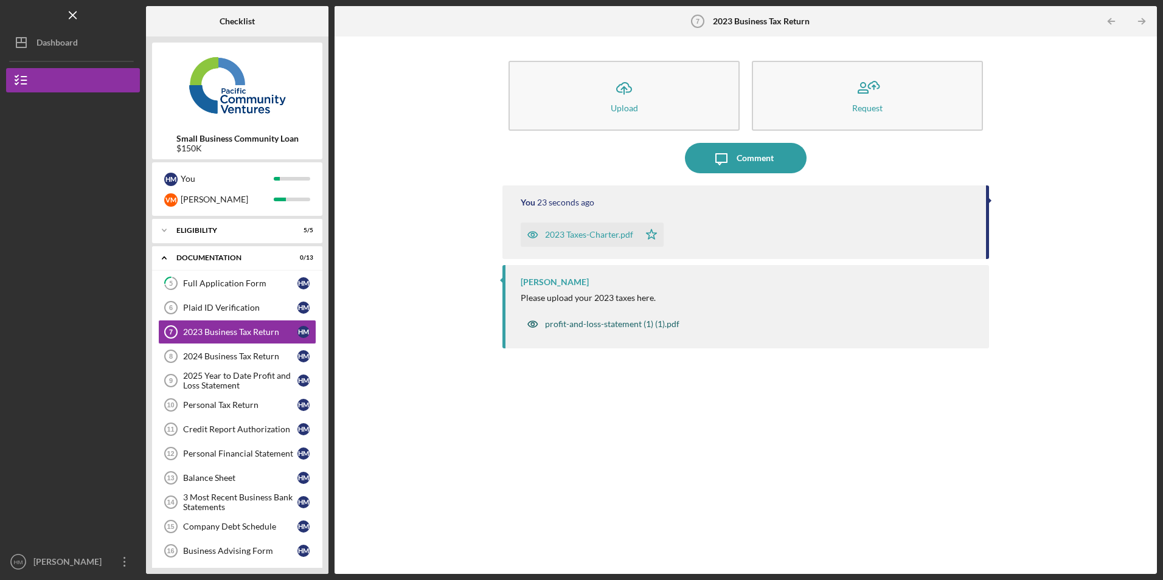
click at [620, 327] on div "profit-and-loss-statement (1) (1).pdf" at bounding box center [612, 324] width 134 height 10
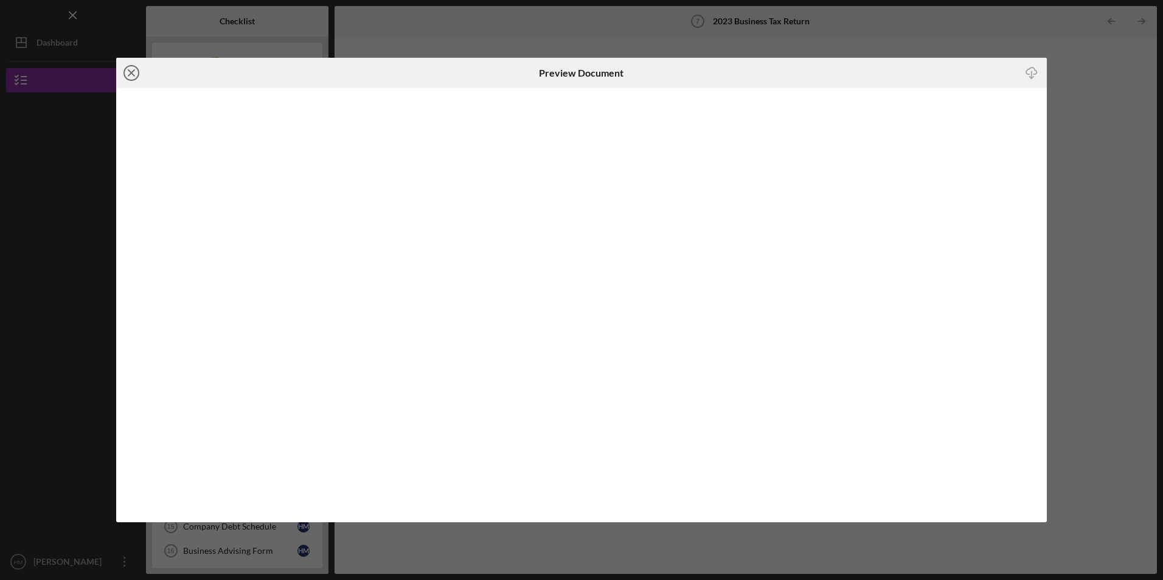
click at [130, 76] on icon "Icon/Close" at bounding box center [131, 73] width 30 height 30
